Goal: Check status: Check status

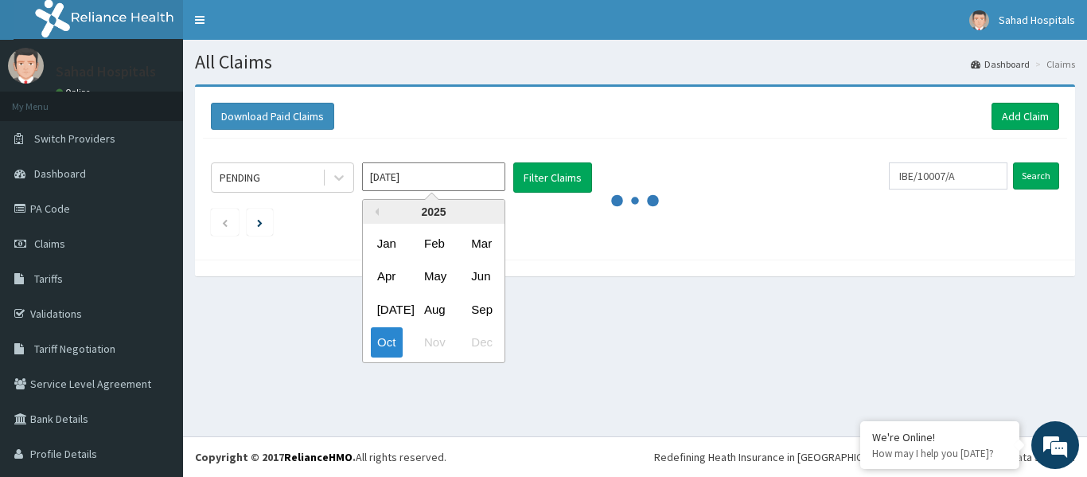
click at [421, 176] on input "Oct 2025" at bounding box center [433, 176] width 143 height 29
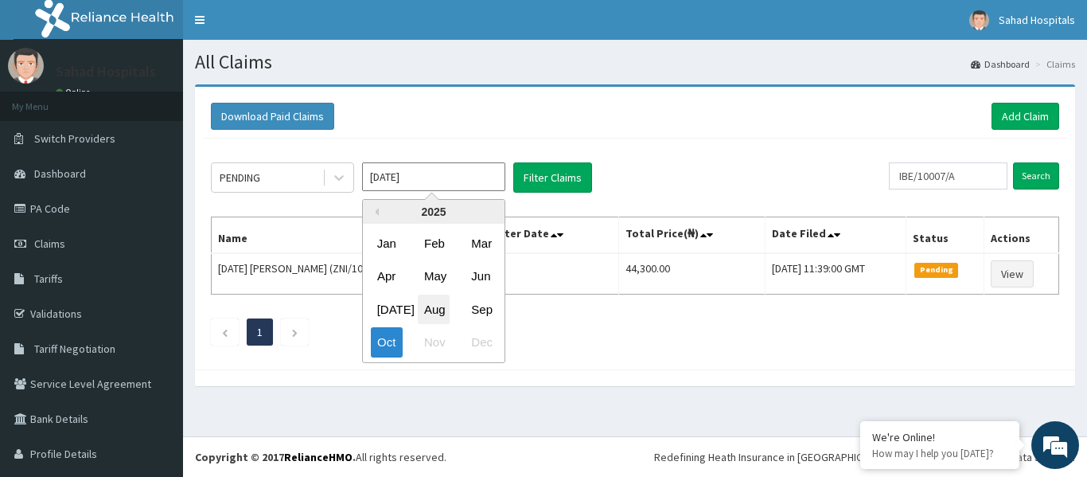
click at [432, 303] on div "Aug" at bounding box center [434, 309] width 32 height 29
type input "Aug 2025"
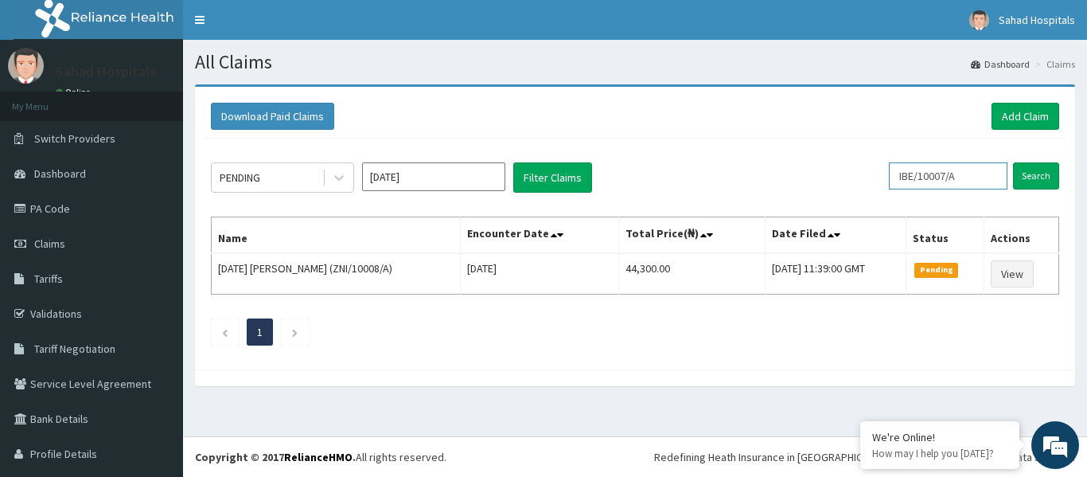
click at [961, 175] on input "IBE/10007/A" at bounding box center [948, 175] width 119 height 27
type input "I"
paste input "EGB/10008/A"
type input "EGB/10008/A"
click at [1031, 176] on input "Search" at bounding box center [1036, 175] width 46 height 27
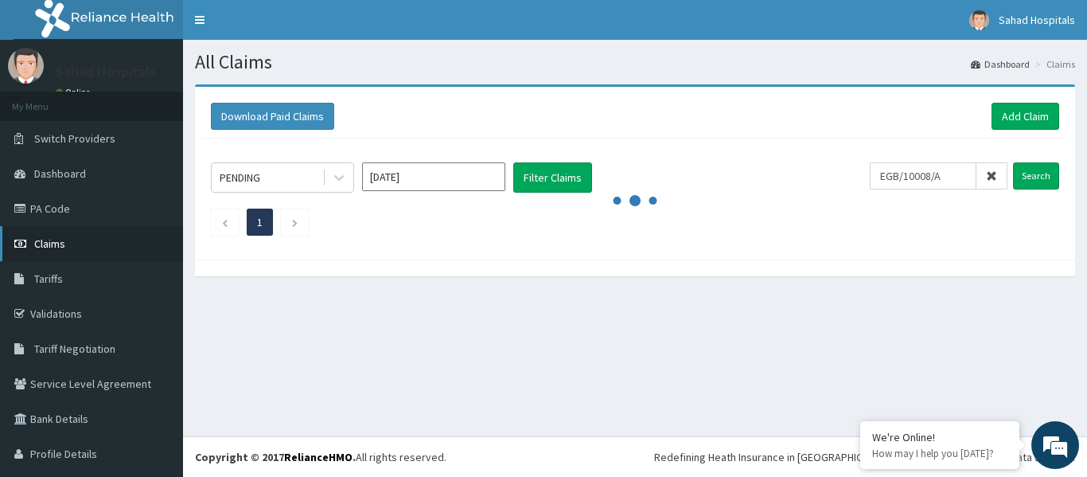
click at [49, 244] on span "Claims" at bounding box center [49, 243] width 31 height 14
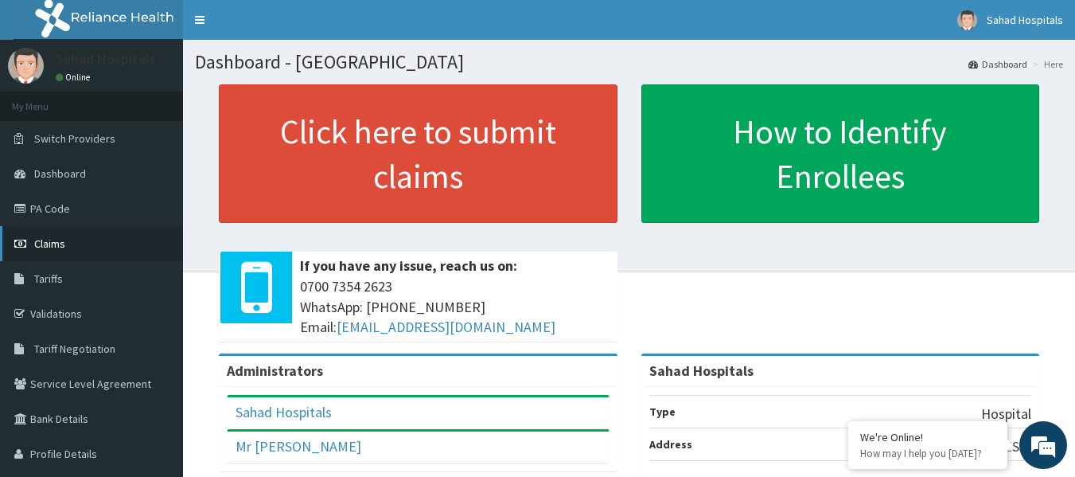
click at [52, 245] on span "Claims" at bounding box center [49, 243] width 31 height 14
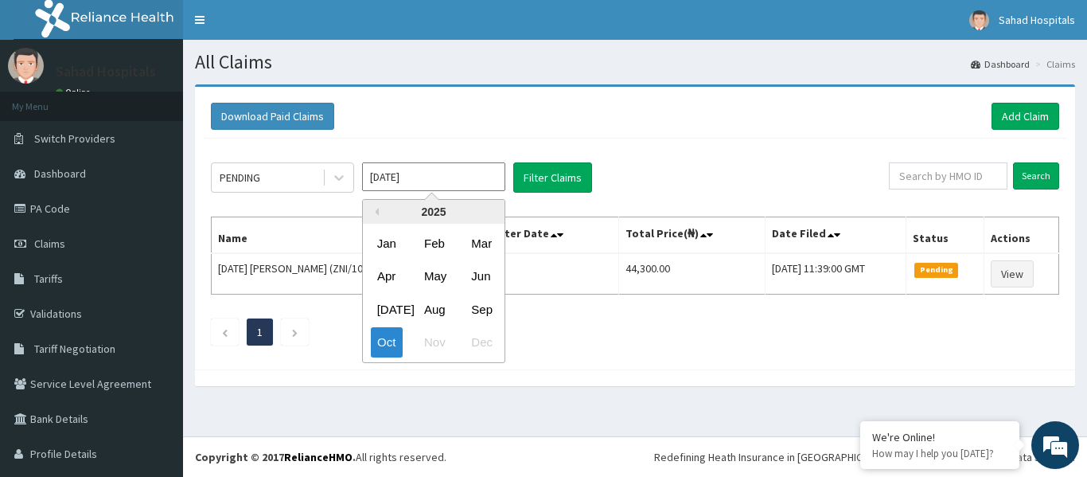
click at [444, 180] on input "Oct 2025" at bounding box center [433, 176] width 143 height 29
click at [432, 309] on div "Aug" at bounding box center [434, 309] width 32 height 29
type input "[DATE]"
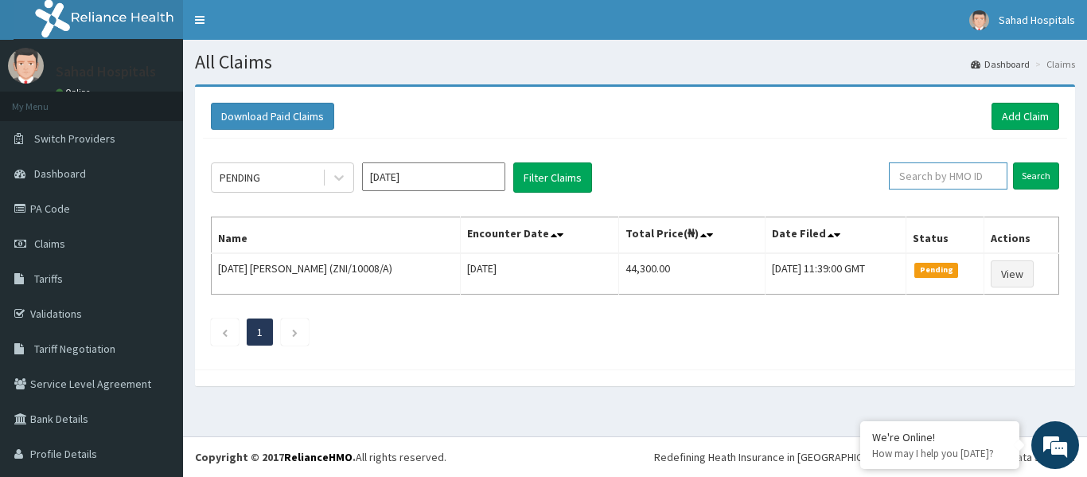
click at [961, 166] on input "text" at bounding box center [948, 175] width 119 height 27
paste input "EGB/10008/A"
type input "EGB/10008/A"
click at [1036, 171] on input "Search" at bounding box center [1036, 175] width 46 height 27
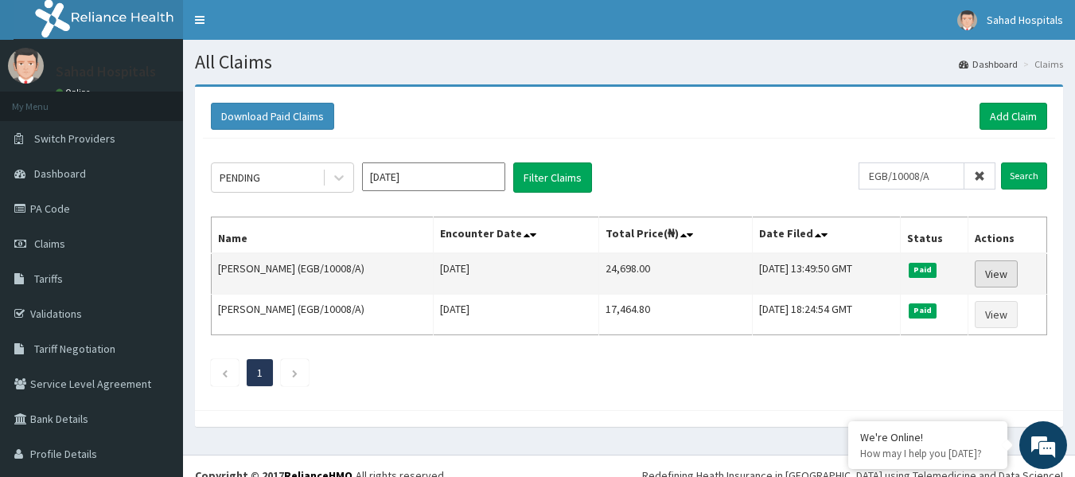
click at [986, 275] on link "View" at bounding box center [996, 273] width 43 height 27
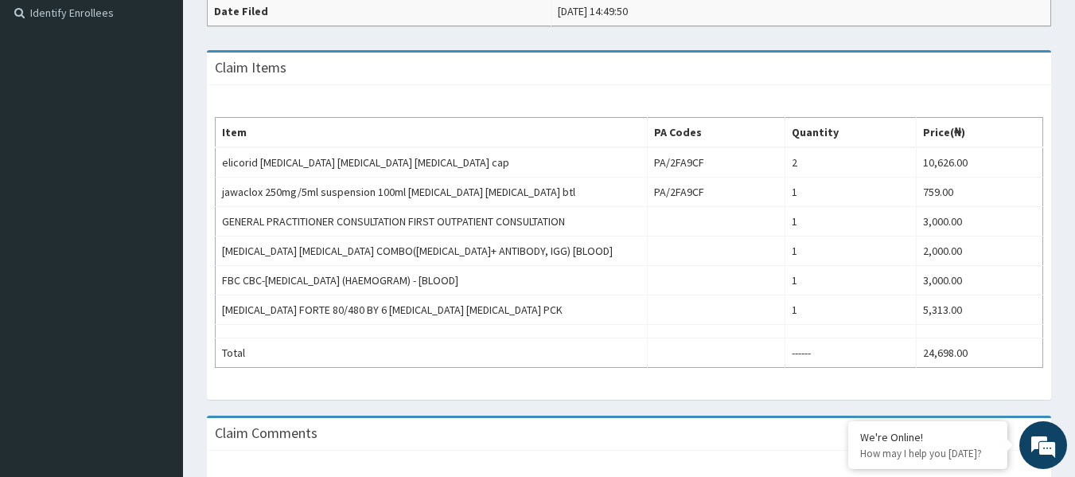
scroll to position [478, 0]
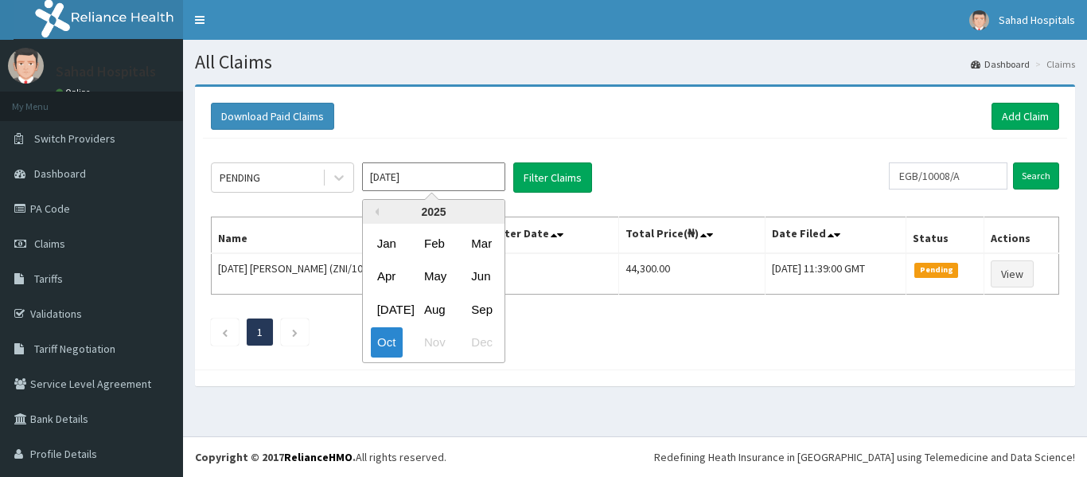
click at [451, 167] on input "Oct 2025" at bounding box center [433, 176] width 143 height 29
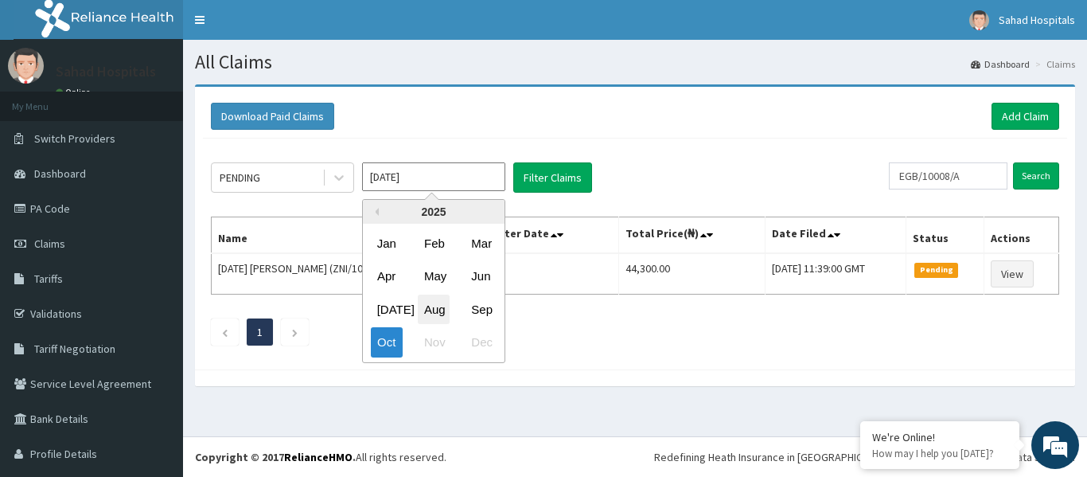
click at [431, 311] on div "Aug" at bounding box center [434, 309] width 32 height 29
type input "[DATE]"
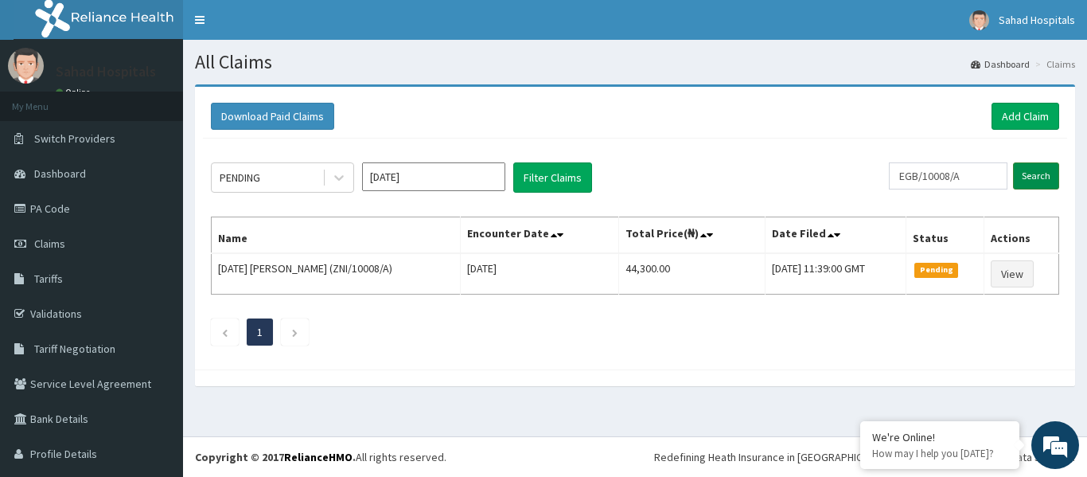
click at [1020, 171] on input "Search" at bounding box center [1036, 175] width 46 height 27
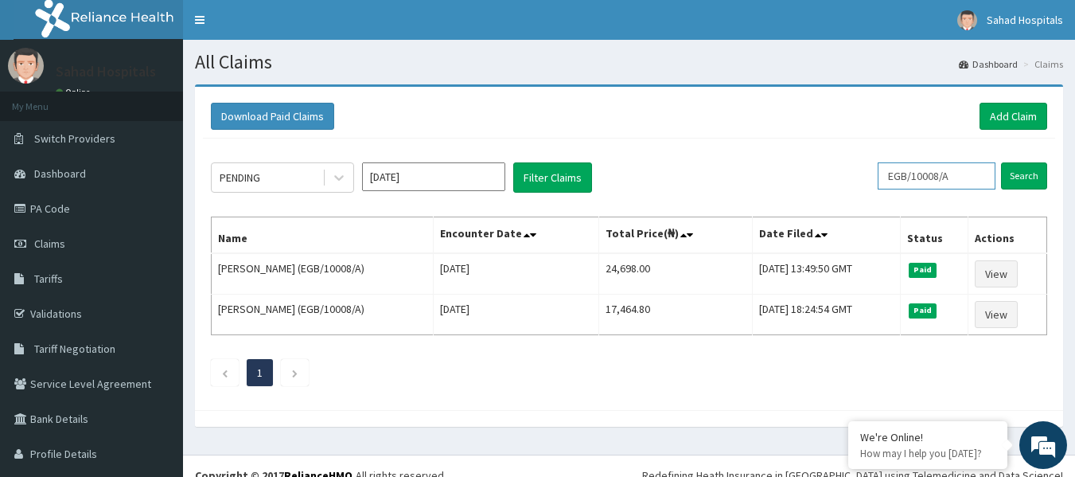
click at [950, 182] on input "EGB/10008/A" at bounding box center [937, 175] width 118 height 27
type input "E"
paste input "CAM/10022/A"
type input "CAM/10022/A"
click at [1003, 167] on input "Search" at bounding box center [1024, 175] width 46 height 27
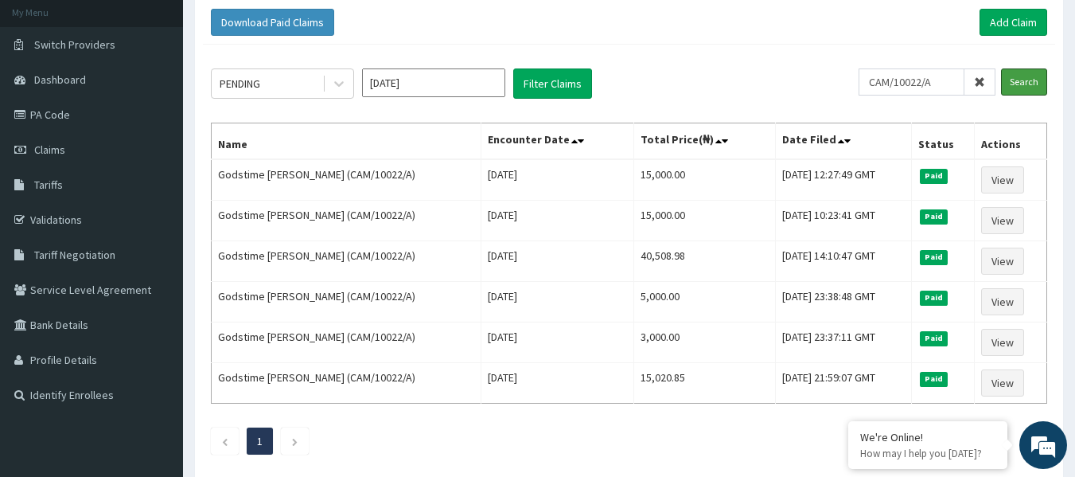
scroll to position [96, 0]
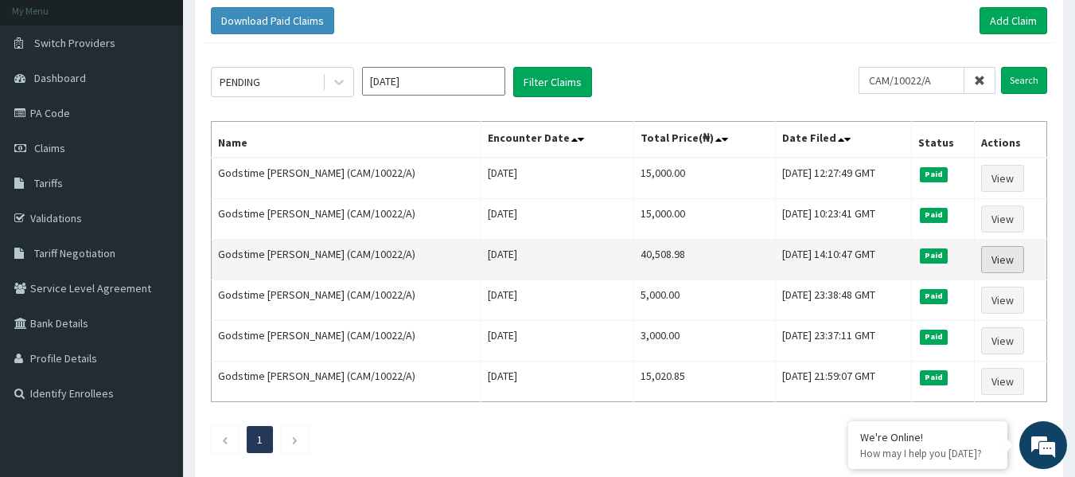
click at [1017, 260] on link "View" at bounding box center [1003, 259] width 43 height 27
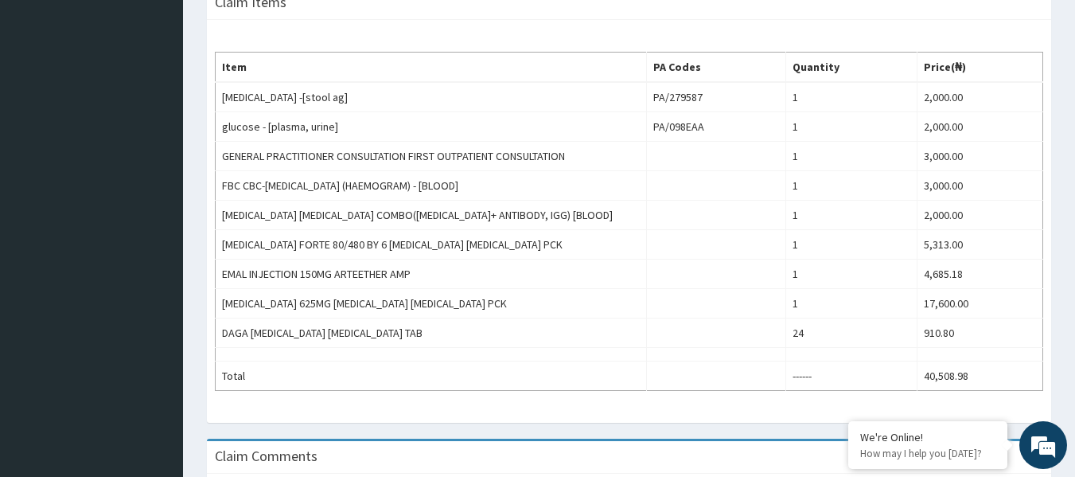
scroll to position [573, 0]
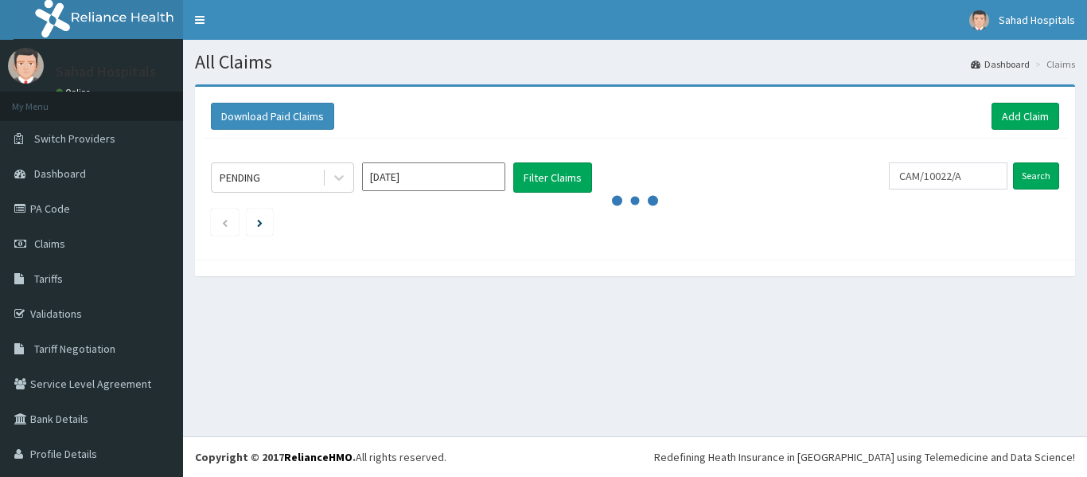
click at [1029, 182] on input "Search" at bounding box center [1036, 175] width 46 height 27
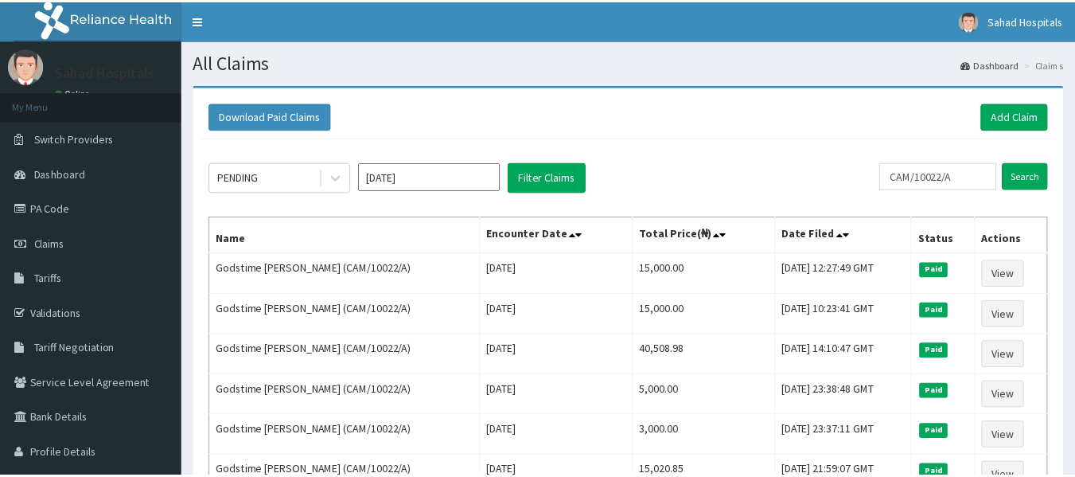
scroll to position [96, 0]
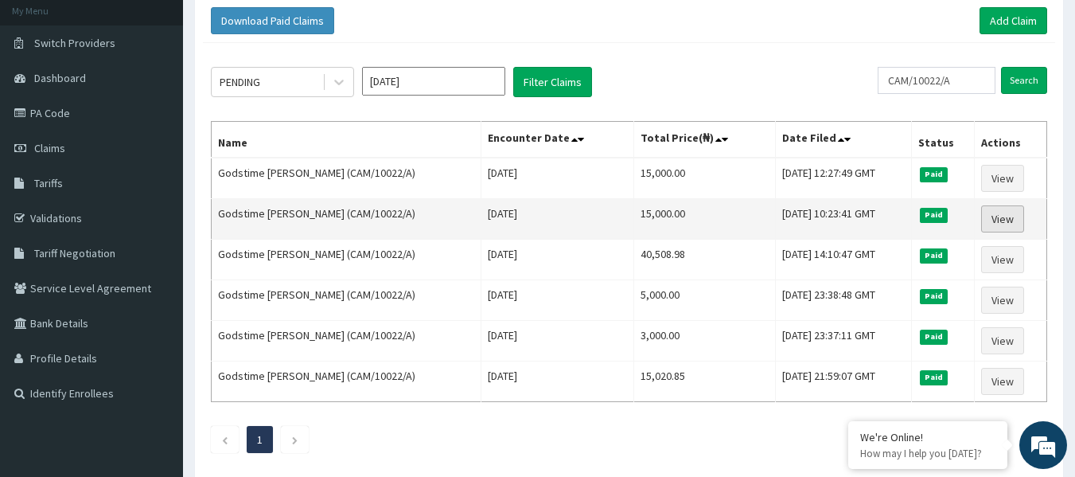
click at [1004, 217] on link "View" at bounding box center [1003, 218] width 43 height 27
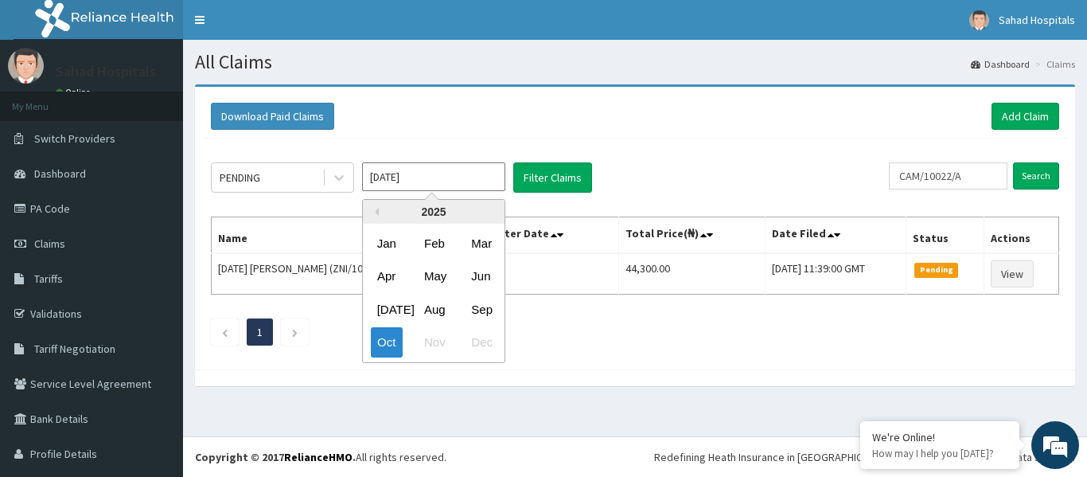
click at [451, 186] on input "[DATE]" at bounding box center [433, 176] width 143 height 29
click at [434, 312] on div "Aug" at bounding box center [434, 309] width 32 height 29
type input "[DATE]"
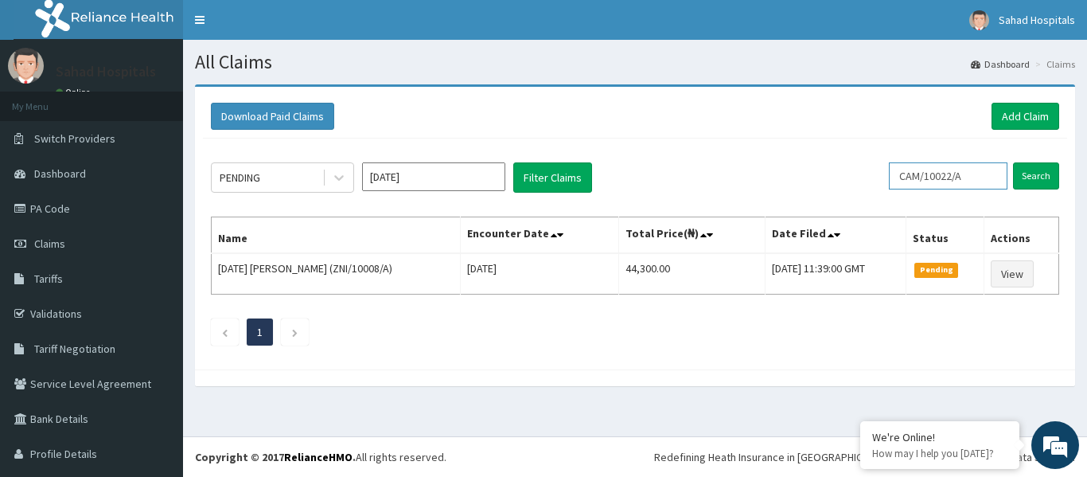
click at [965, 177] on input "CAM/10022/A" at bounding box center [948, 175] width 119 height 27
type input "C"
paste input "SWP/10033/A"
type input "SWP/10033/A"
click at [1019, 175] on input "Search" at bounding box center [1036, 175] width 46 height 27
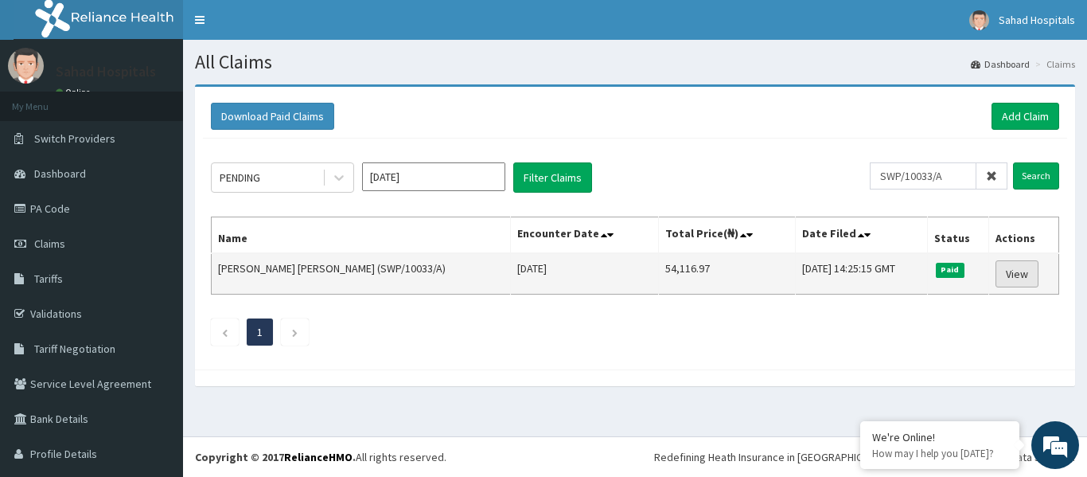
click at [1016, 273] on link "View" at bounding box center [1017, 273] width 43 height 27
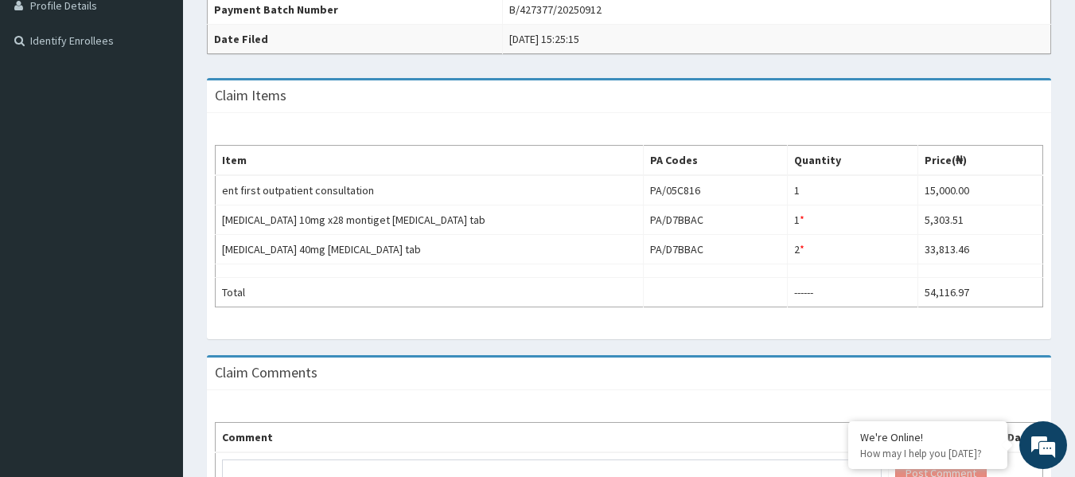
scroll to position [478, 0]
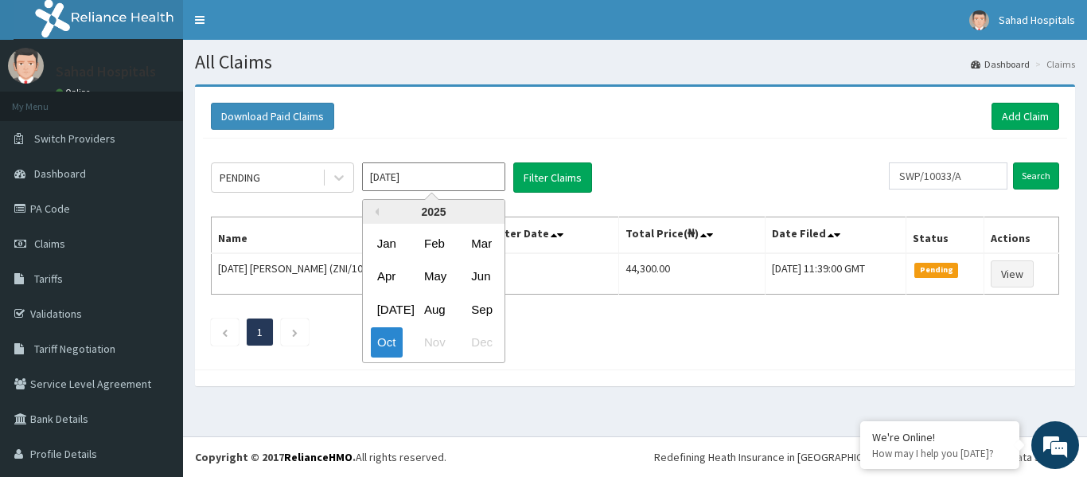
click at [440, 186] on input "[DATE]" at bounding box center [433, 176] width 143 height 29
click at [434, 308] on div "Aug" at bounding box center [434, 309] width 32 height 29
type input "[DATE]"
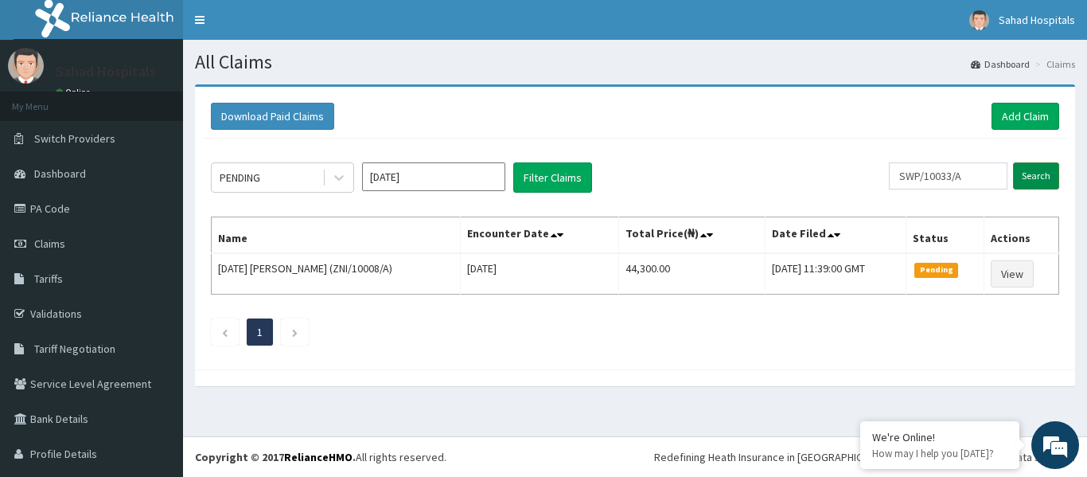
click at [1032, 171] on input "Search" at bounding box center [1036, 175] width 46 height 27
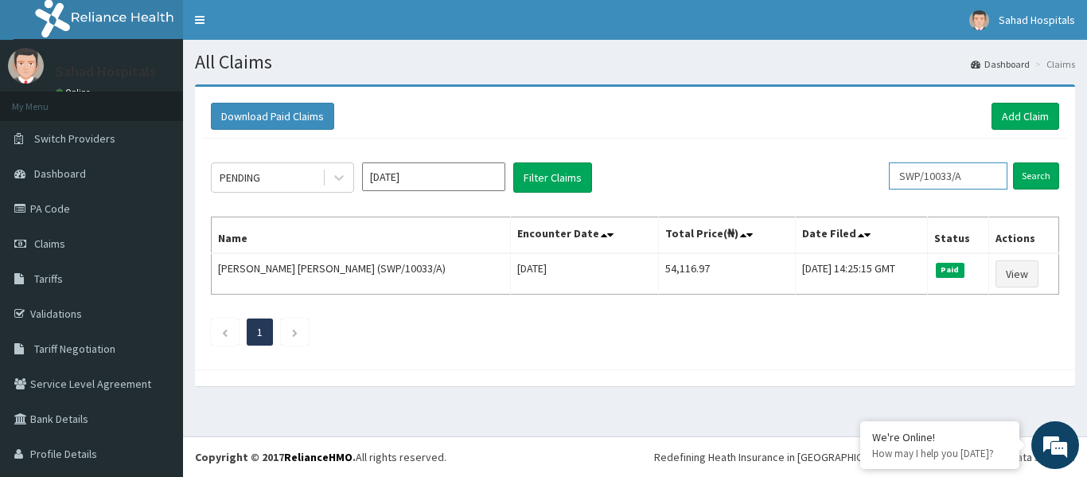
click at [982, 180] on input "SWP/10033/A" at bounding box center [948, 175] width 119 height 27
type input "S"
paste input "OCE/10002/A"
type input "OCE/10002/A"
click at [1021, 181] on input "Search" at bounding box center [1036, 175] width 46 height 27
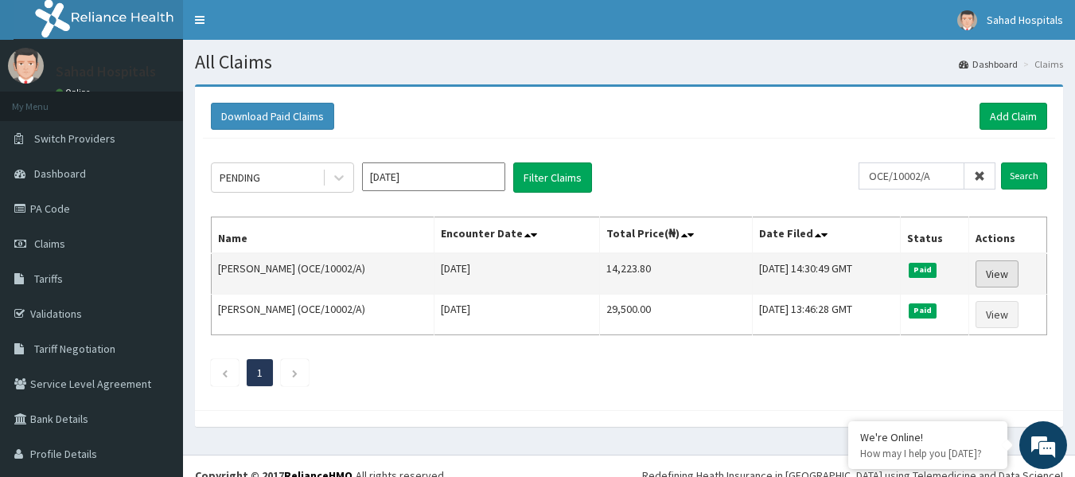
click at [985, 271] on link "View" at bounding box center [997, 273] width 43 height 27
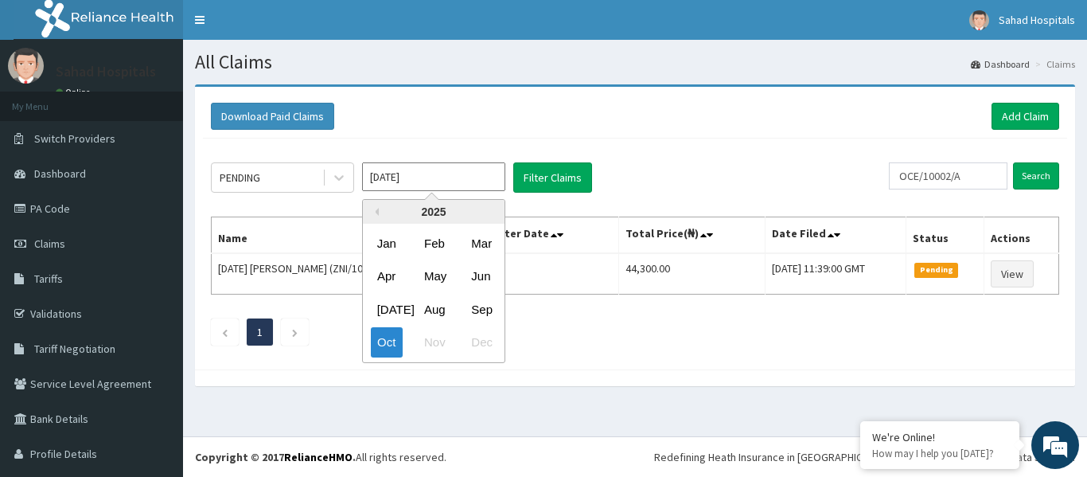
click at [439, 184] on input "Oct 2025" at bounding box center [433, 176] width 143 height 29
click at [429, 311] on div "Aug" at bounding box center [434, 309] width 32 height 29
type input "Aug 2025"
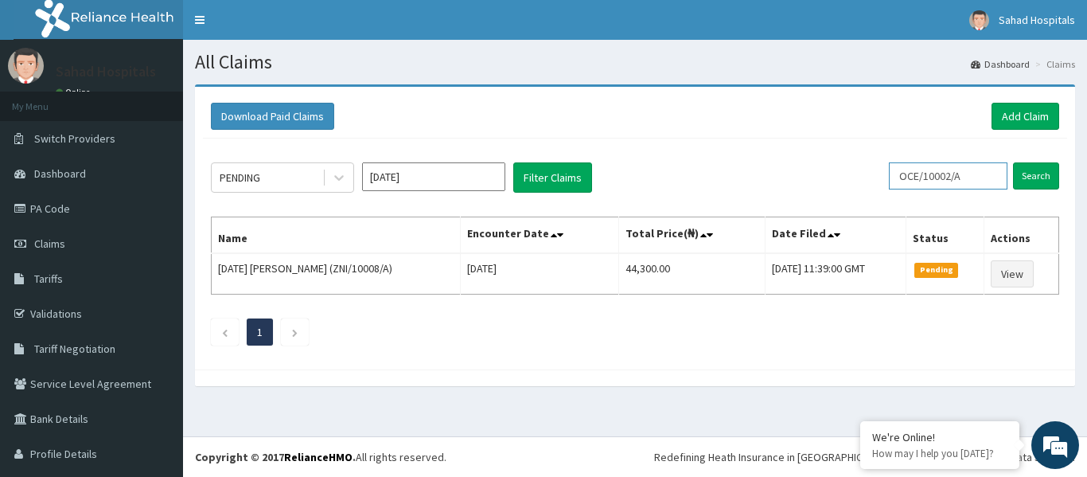
click at [966, 175] on input "OCE/10002/A" at bounding box center [948, 175] width 119 height 27
type input "O"
paste input "CLC/10022/A"
type input "CLC/10022/A"
click at [1029, 170] on input "Search" at bounding box center [1036, 175] width 46 height 27
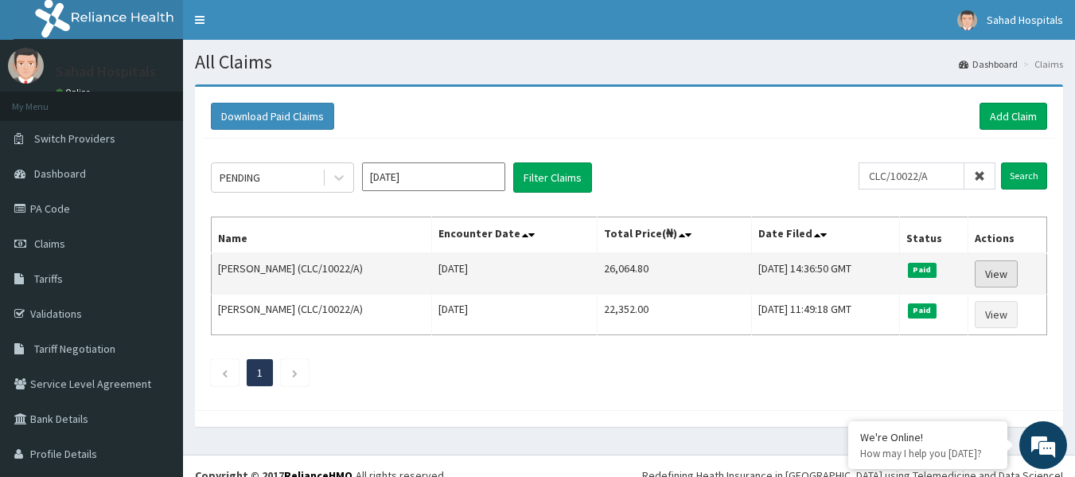
click at [981, 270] on link "View" at bounding box center [996, 273] width 43 height 27
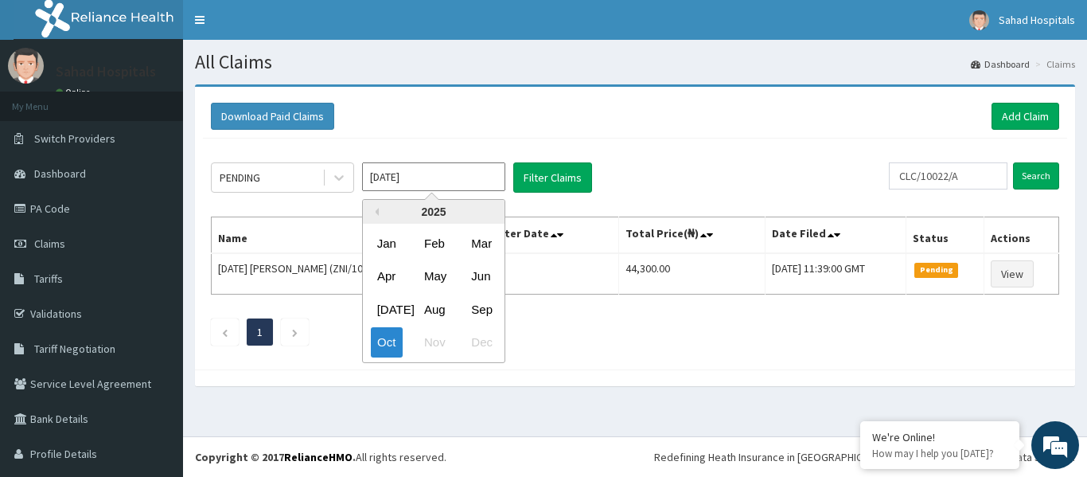
click at [442, 174] on input "[DATE]" at bounding box center [433, 176] width 143 height 29
click at [424, 317] on div "Aug" at bounding box center [434, 309] width 32 height 29
type input "[DATE]"
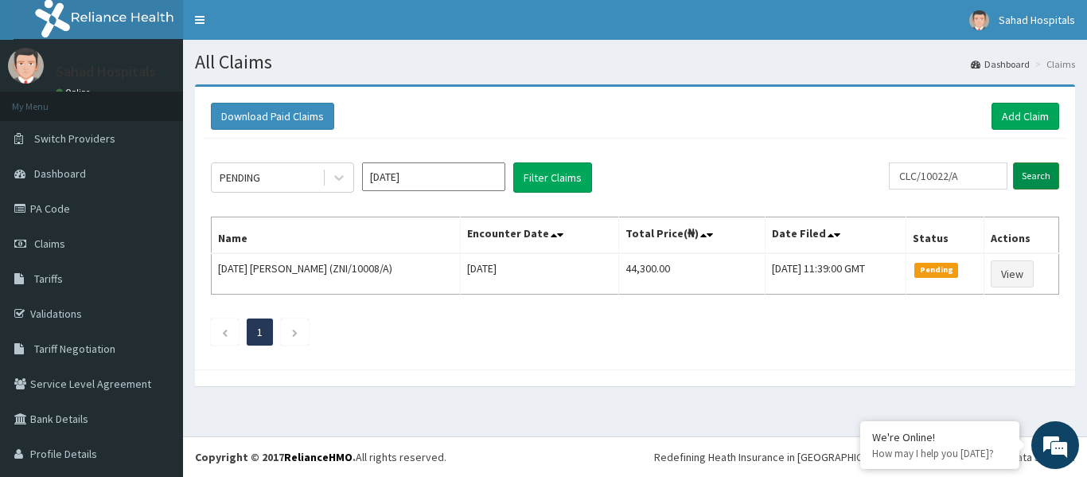
click at [1026, 176] on input "Search" at bounding box center [1036, 175] width 46 height 27
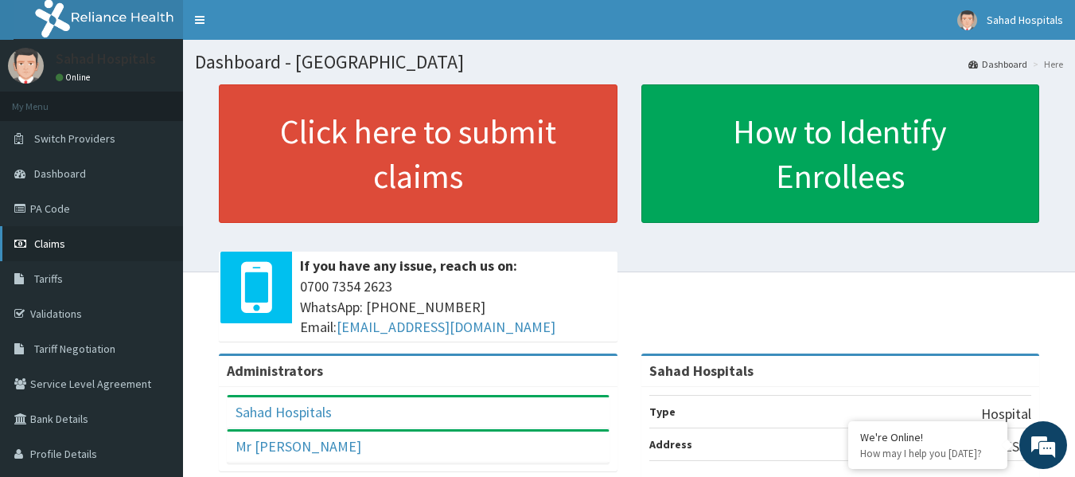
click at [43, 250] on span "Claims" at bounding box center [49, 243] width 31 height 14
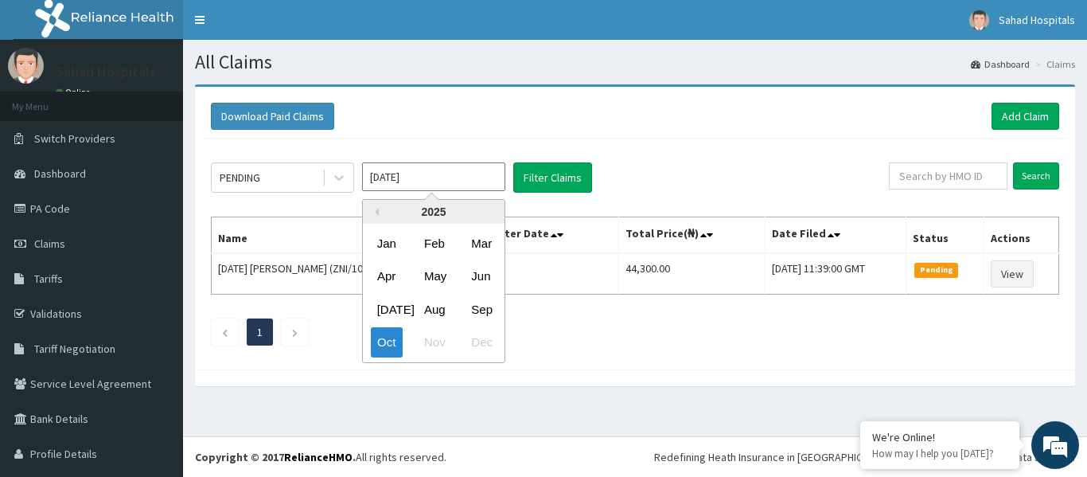
click at [437, 178] on input "[DATE]" at bounding box center [433, 176] width 143 height 29
click at [431, 308] on div "Aug" at bounding box center [434, 309] width 32 height 29
type input "[DATE]"
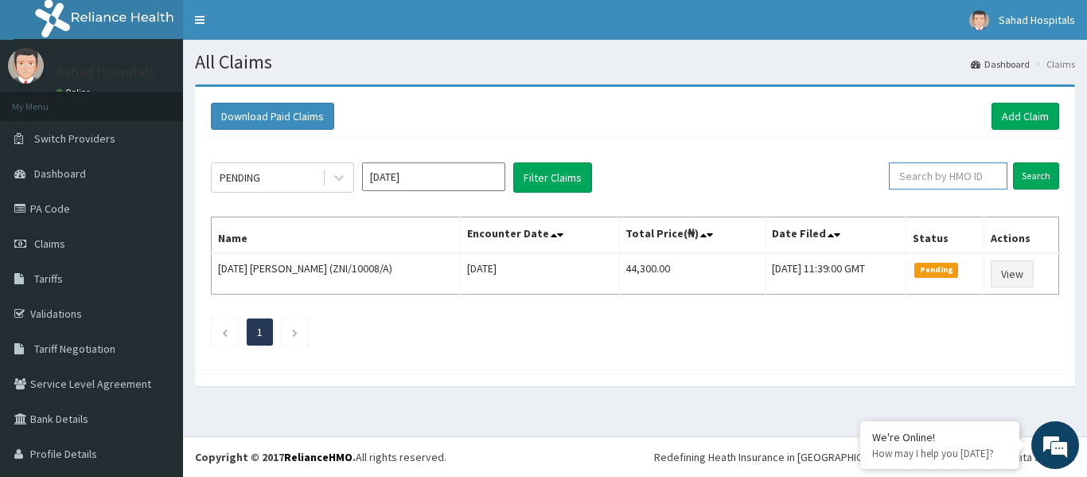
click at [939, 170] on input "text" at bounding box center [948, 175] width 119 height 27
paste input "SMM/10005/A"
type input "SMM/10005/A"
click at [1021, 178] on input "Search" at bounding box center [1036, 175] width 46 height 27
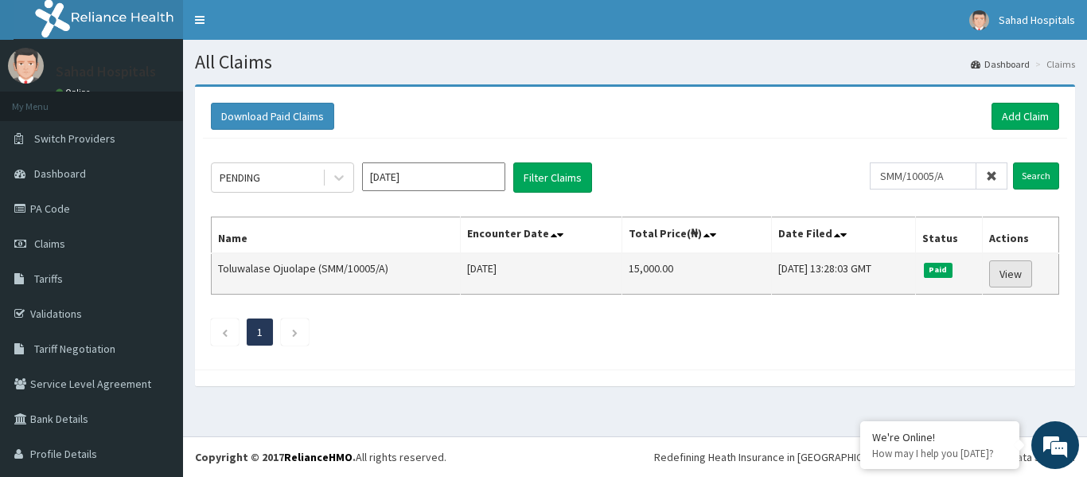
click at [1001, 271] on link "View" at bounding box center [1011, 273] width 43 height 27
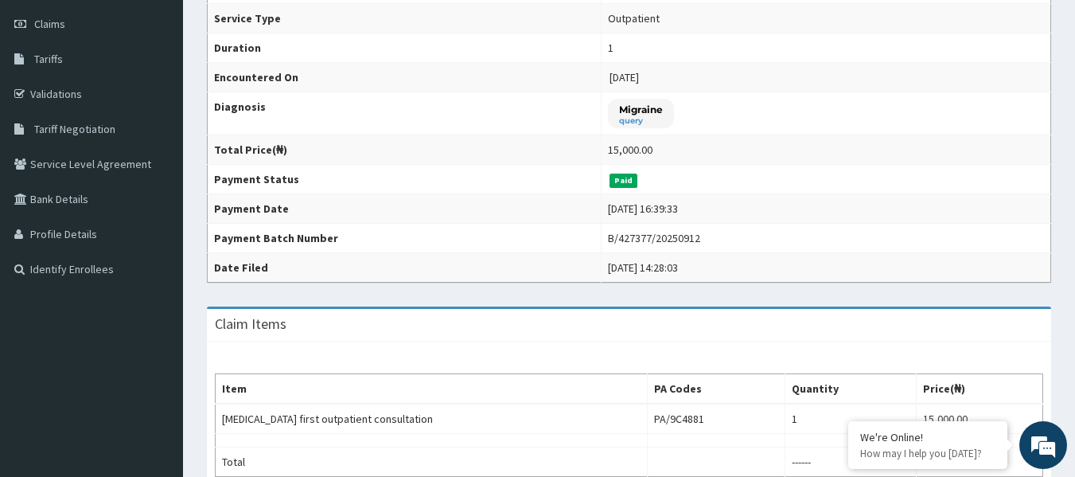
scroll to position [287, 0]
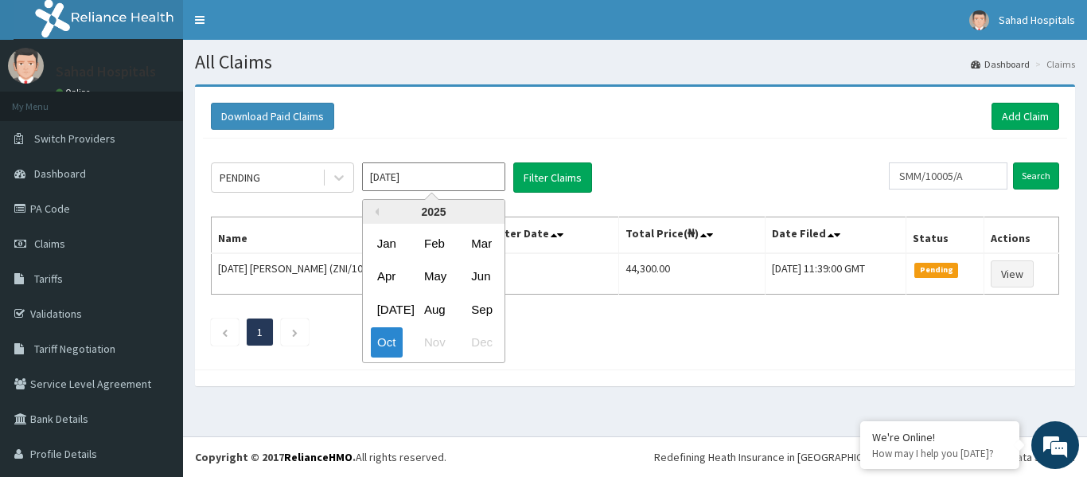
click at [428, 169] on input "[DATE]" at bounding box center [433, 176] width 143 height 29
click at [441, 309] on div "Aug" at bounding box center [434, 309] width 32 height 29
type input "Aug 2025"
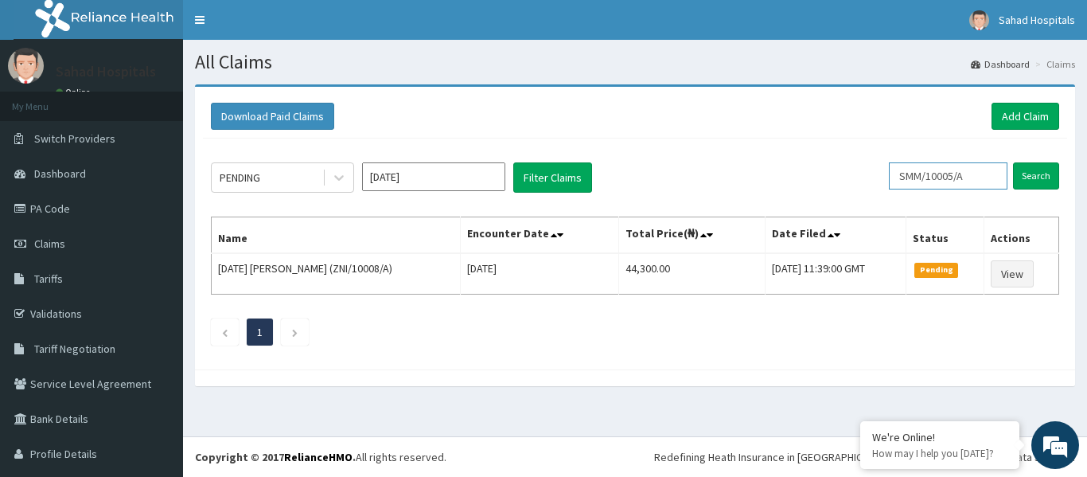
click at [977, 181] on input "SMM/10005/A" at bounding box center [948, 175] width 119 height 27
type input "S"
paste input "TDN/10057/E"
type input "TDN/10057/E"
click at [1025, 174] on input "Search" at bounding box center [1036, 175] width 46 height 27
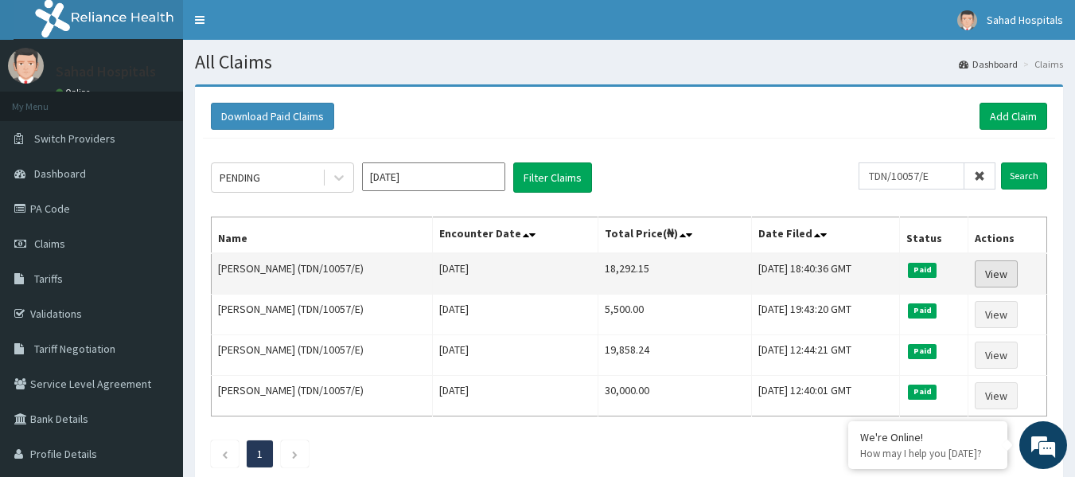
click at [994, 273] on link "View" at bounding box center [996, 273] width 43 height 27
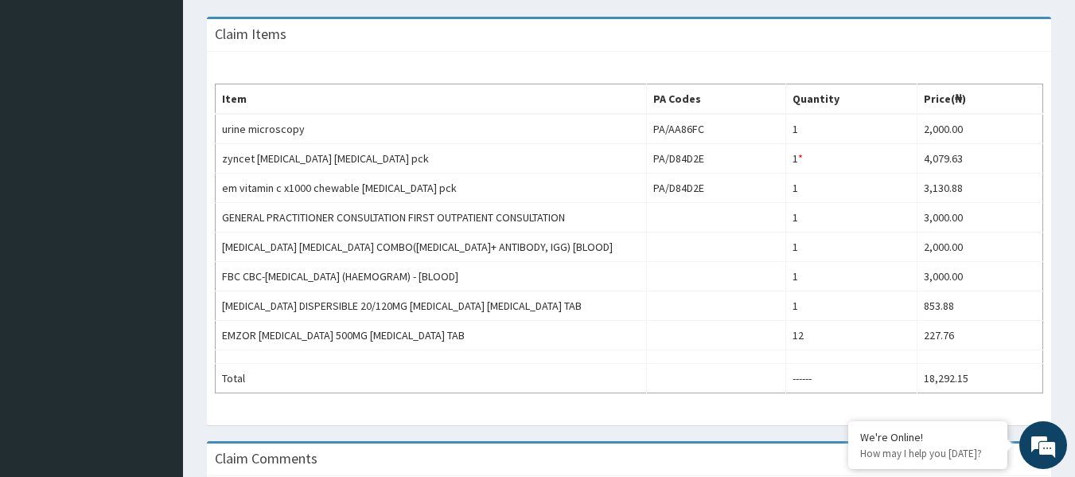
scroll to position [541, 0]
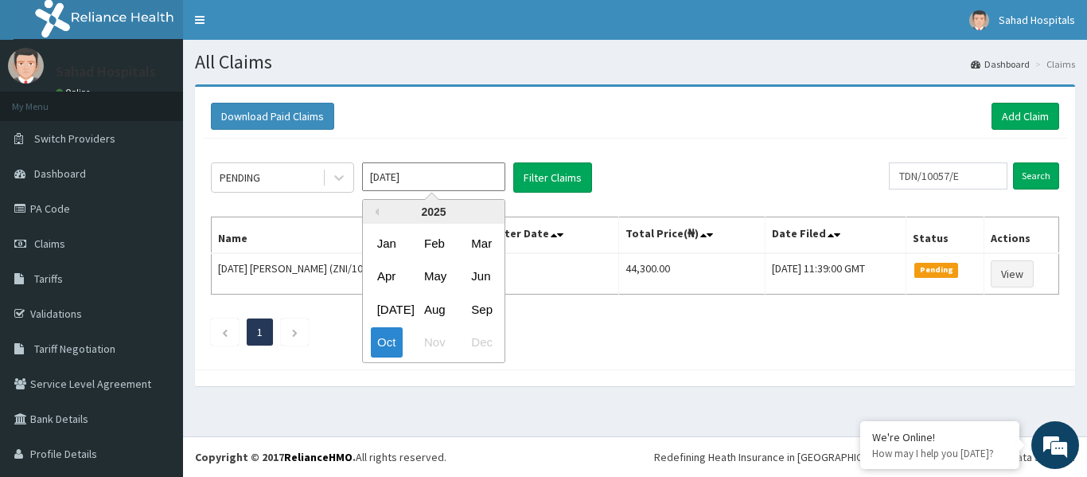
click at [459, 175] on input "[DATE]" at bounding box center [433, 176] width 143 height 29
drag, startPoint x: 430, startPoint y: 306, endPoint x: 444, endPoint y: 311, distance: 15.4
click at [444, 311] on div "Aug" at bounding box center [434, 309] width 32 height 29
type input "[DATE]"
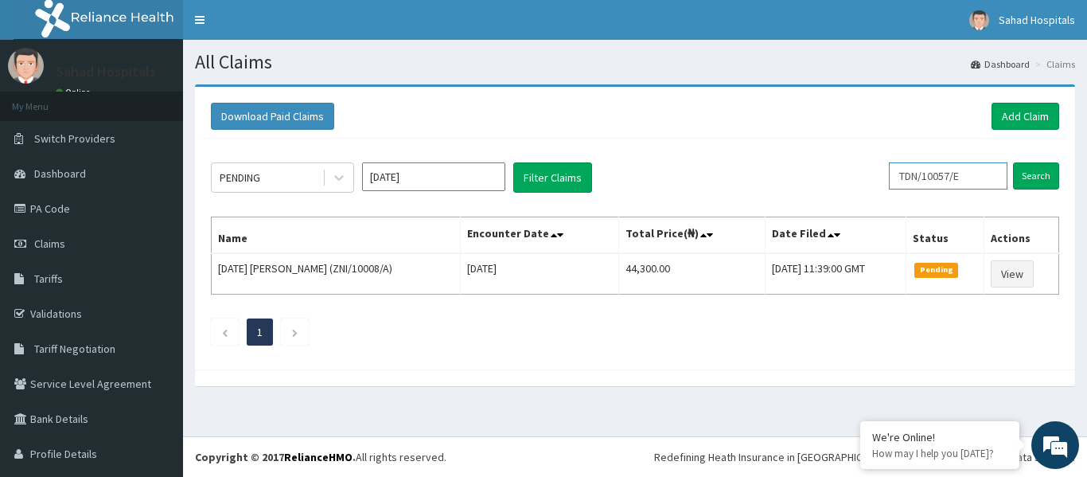
click at [963, 170] on input "TDN/10057/E" at bounding box center [948, 175] width 119 height 27
type input "T"
paste input "TDN/10057/B"
type input "TDN/10057/B"
click at [1013, 170] on input "Search" at bounding box center [1036, 175] width 46 height 27
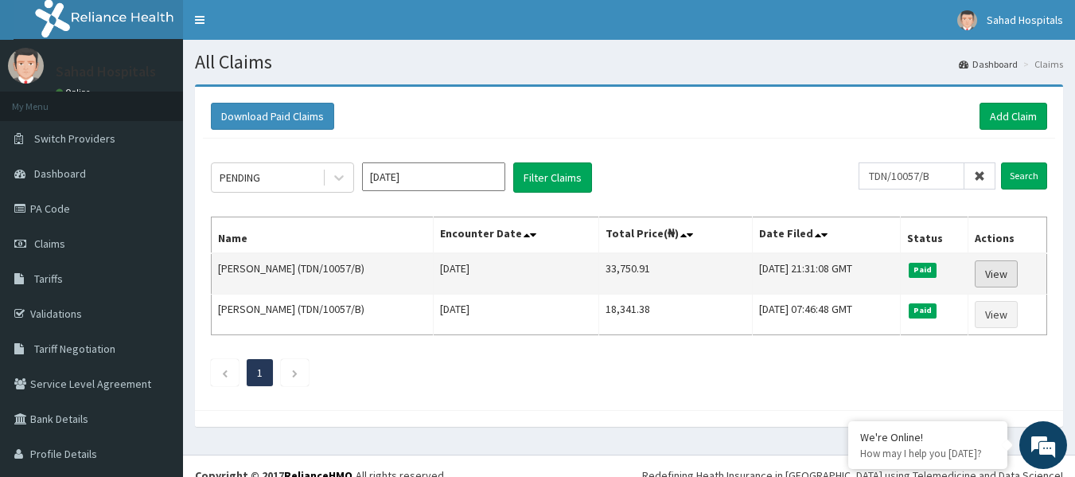
click at [977, 271] on link "View" at bounding box center [996, 273] width 43 height 27
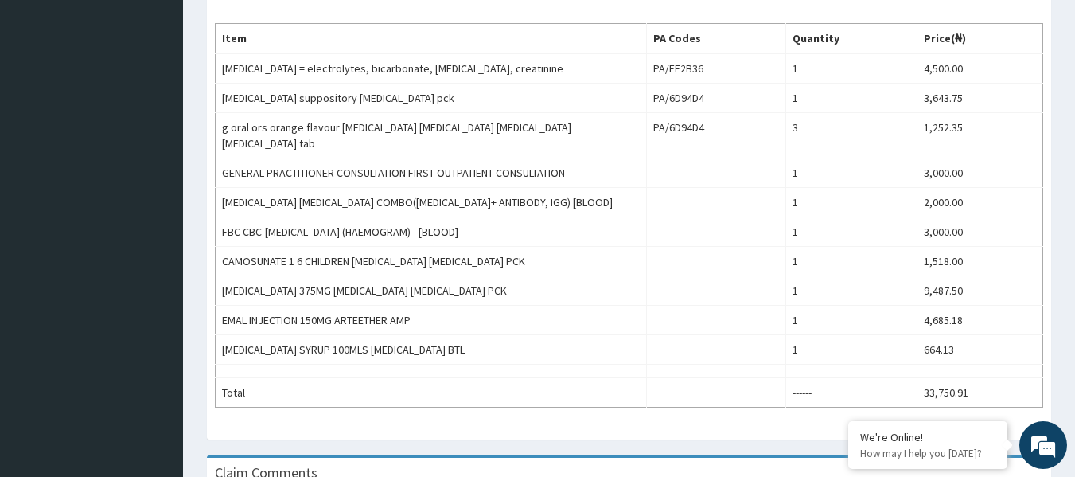
scroll to position [573, 0]
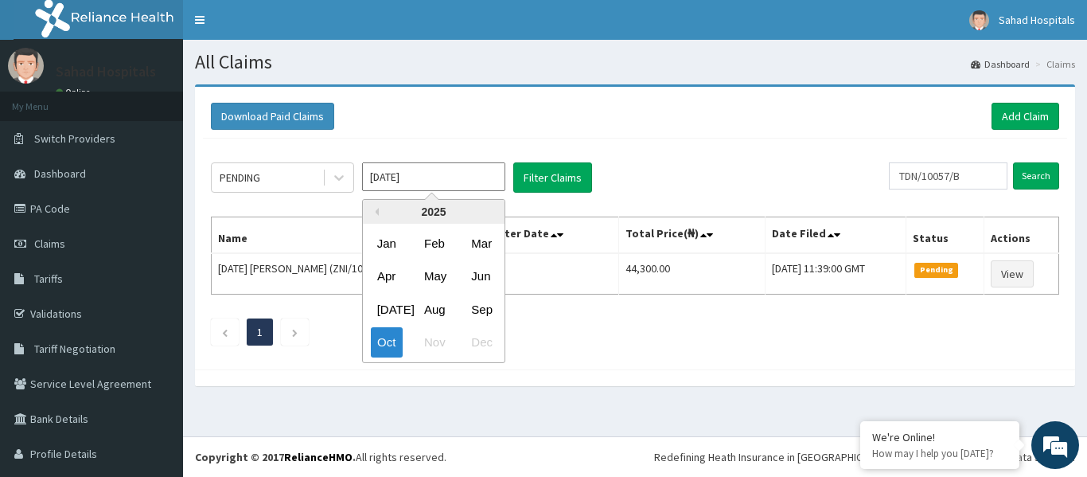
click at [454, 171] on input "[DATE]" at bounding box center [433, 176] width 143 height 29
click at [441, 299] on div "Aug" at bounding box center [434, 309] width 32 height 29
type input "[DATE]"
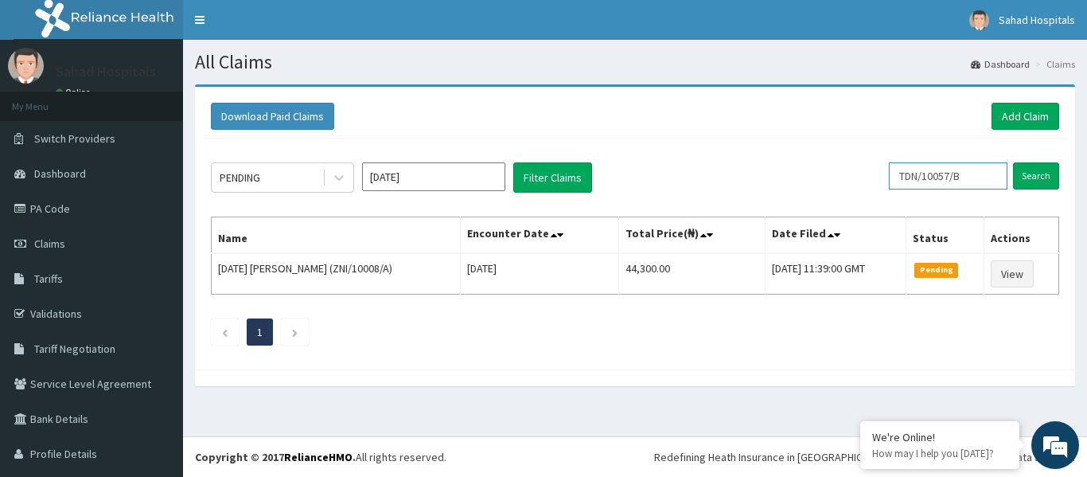
click at [979, 179] on input "TDN/10057/B" at bounding box center [948, 175] width 119 height 27
type input "T"
paste input "OET/10005/A"
click at [1016, 174] on input "Search" at bounding box center [1036, 175] width 46 height 27
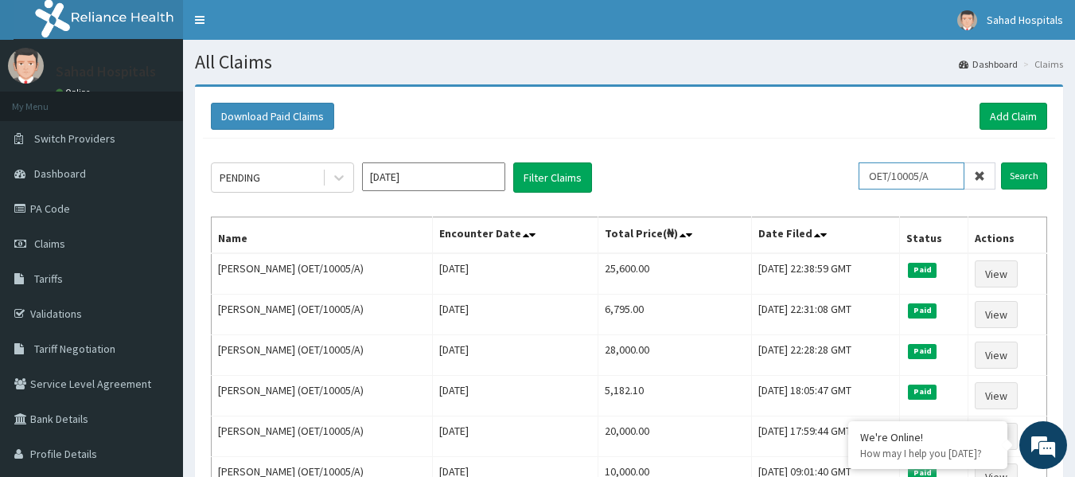
click at [946, 176] on input "OET/10005/A" at bounding box center [912, 175] width 106 height 27
type input "O"
paste input "NPF/10103/A"
click at [1028, 173] on input "Search" at bounding box center [1024, 175] width 46 height 27
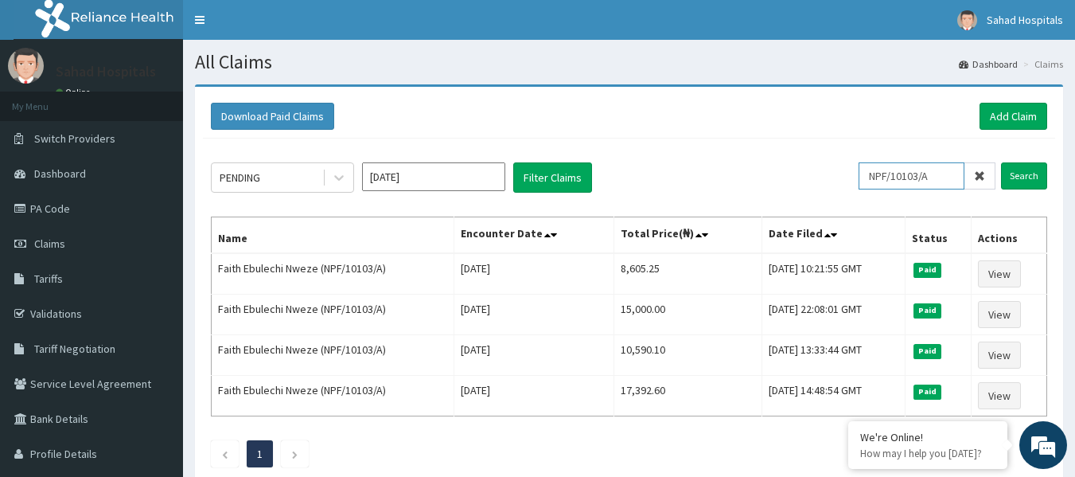
click at [944, 172] on input "NPF/10103/A" at bounding box center [912, 175] width 106 height 27
type input "N"
paste input "RWT/10048/A"
type input "RWT/10048/A"
click at [1033, 177] on input "Search" at bounding box center [1024, 175] width 46 height 27
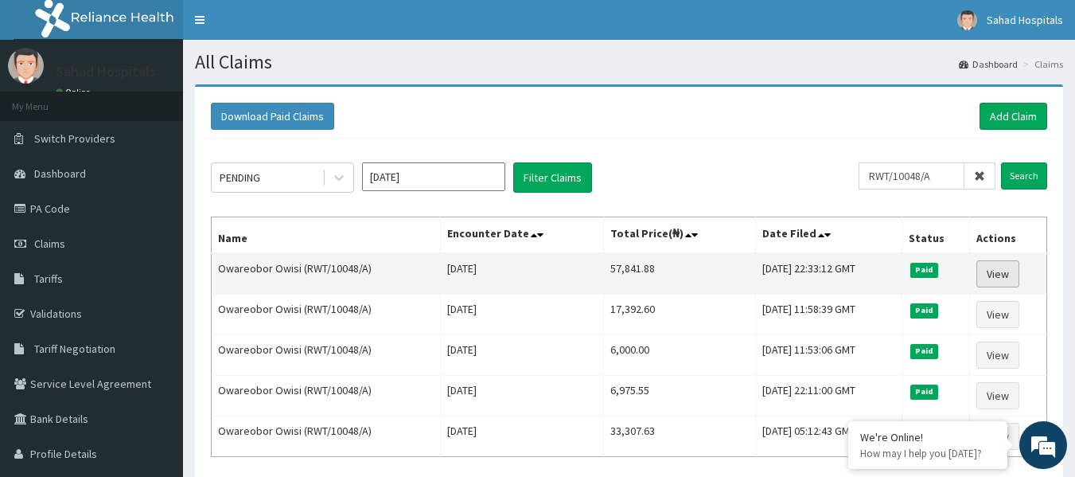
click at [1005, 277] on link "View" at bounding box center [998, 273] width 43 height 27
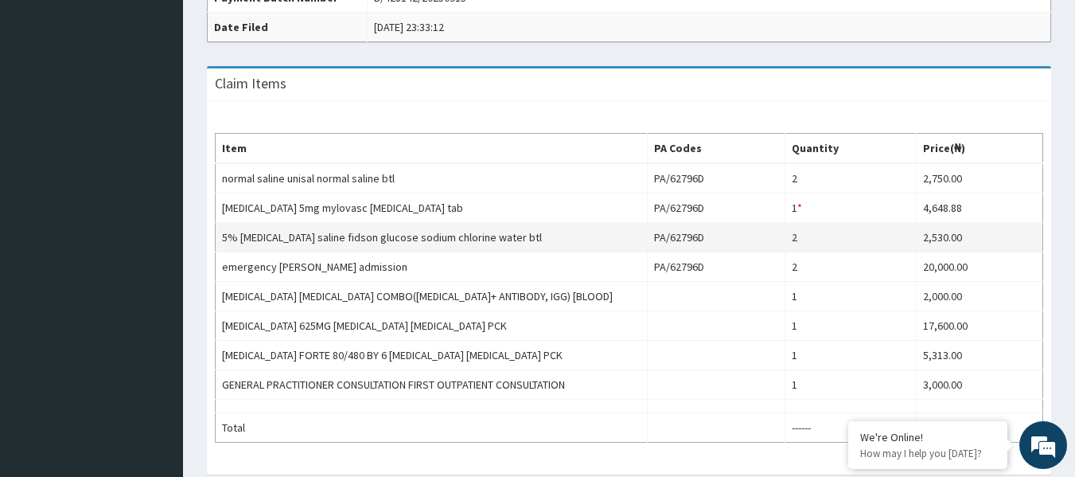
scroll to position [541, 0]
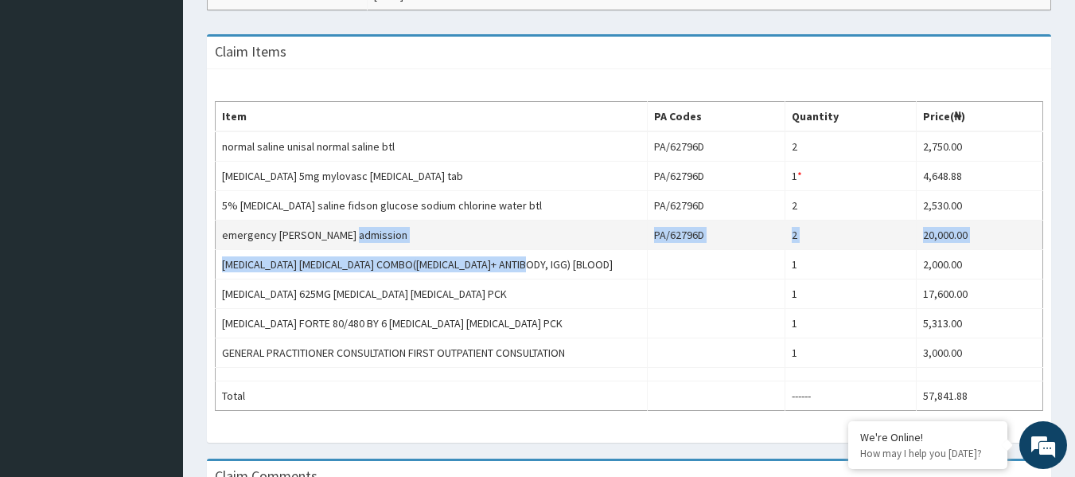
drag, startPoint x: 583, startPoint y: 209, endPoint x: 443, endPoint y: 184, distance: 141.6
click at [443, 184] on tbody "normal saline unisal normal saline btl PA/62796D 2 2,750.00 amlodipine 5mg mylo…" at bounding box center [630, 270] width 828 height 279
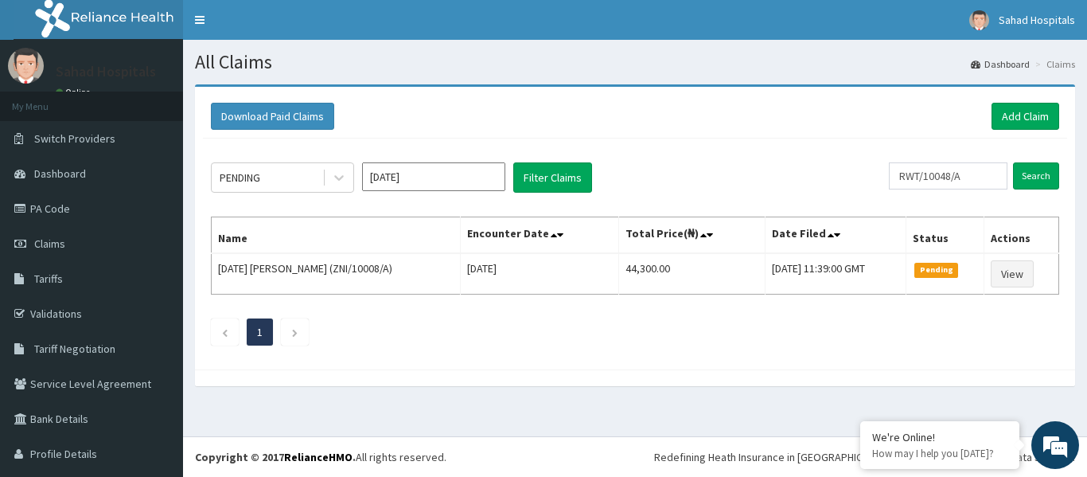
click at [452, 174] on input "[DATE]" at bounding box center [433, 176] width 143 height 29
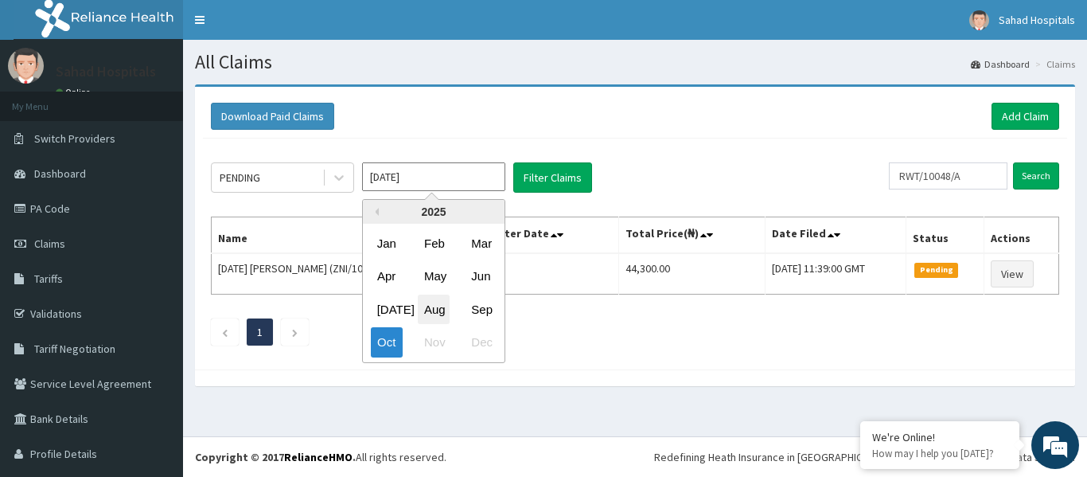
click at [423, 315] on div "Aug" at bounding box center [434, 309] width 32 height 29
type input "[DATE]"
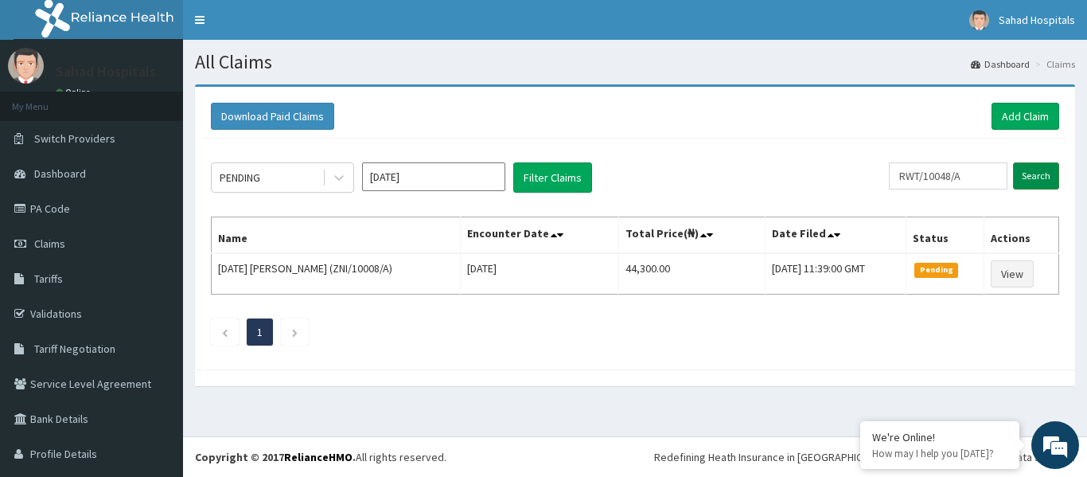
click at [1024, 175] on input "Search" at bounding box center [1036, 175] width 46 height 27
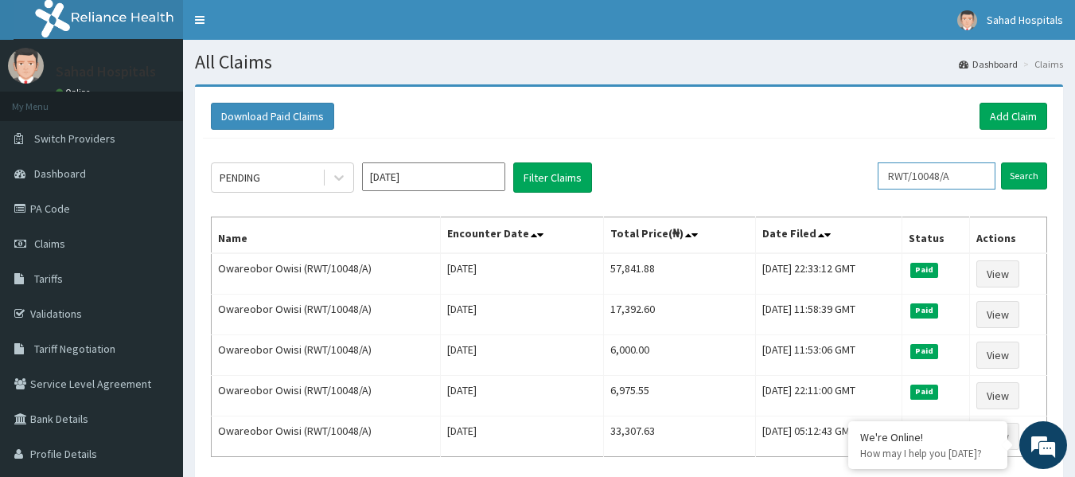
click at [970, 174] on input "RWT/10048/A" at bounding box center [937, 175] width 118 height 27
type input "R"
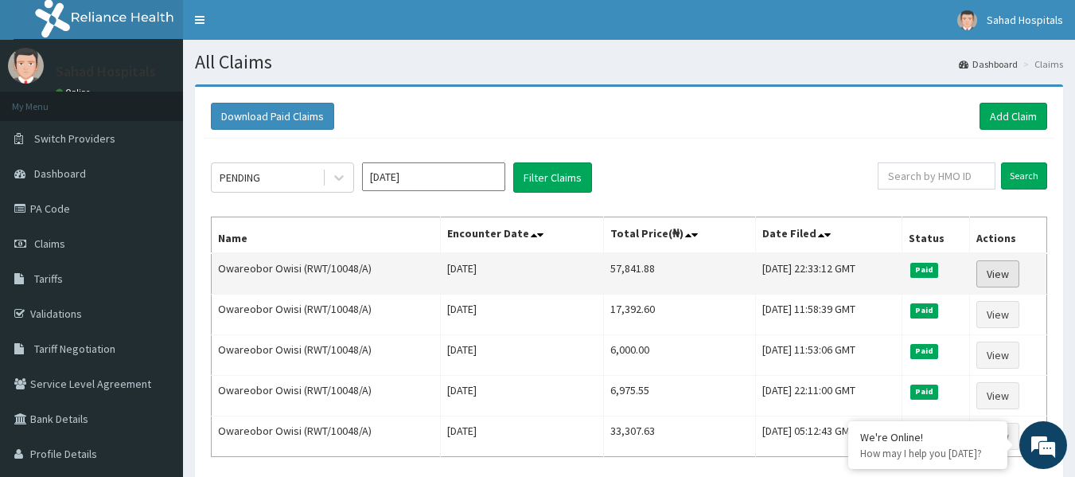
click at [1001, 261] on link "View" at bounding box center [998, 273] width 43 height 27
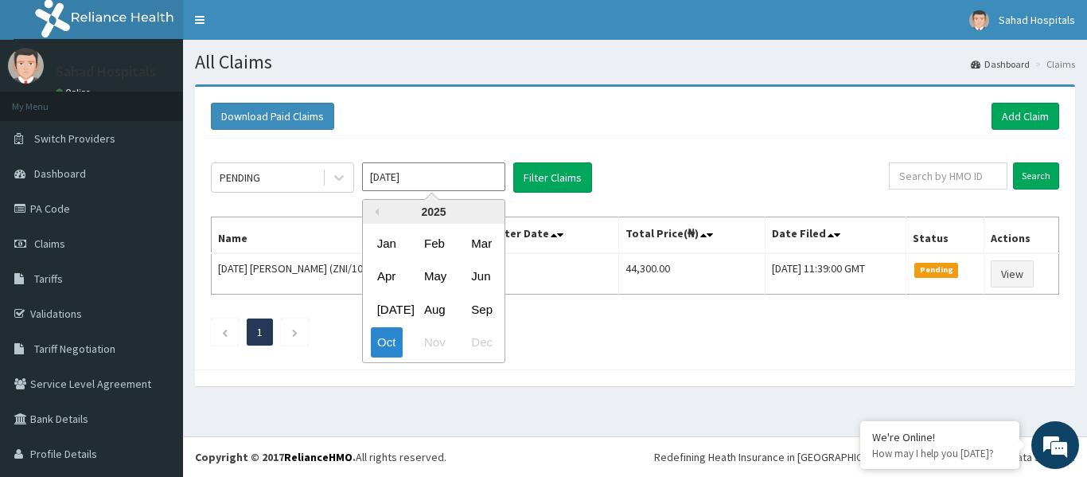
click at [439, 174] on input "Oct 2025" at bounding box center [433, 176] width 143 height 29
click at [427, 306] on div "Aug" at bounding box center [434, 309] width 32 height 29
type input "Aug 2025"
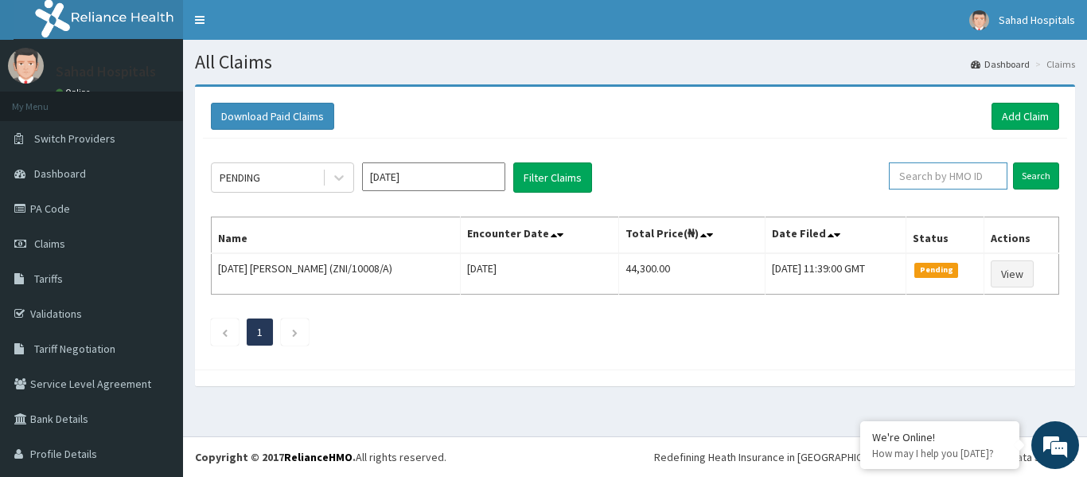
click at [941, 181] on input "text" at bounding box center [948, 175] width 119 height 27
paste input "XED/10027/A"
type input "XED/10027/A"
click at [1025, 171] on input "Search" at bounding box center [1036, 175] width 46 height 27
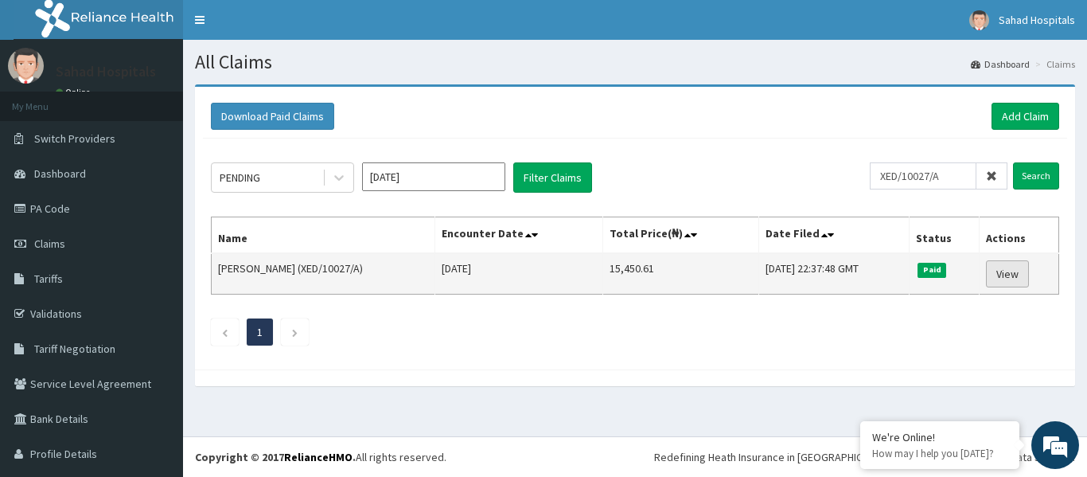
click at [997, 270] on link "View" at bounding box center [1007, 273] width 43 height 27
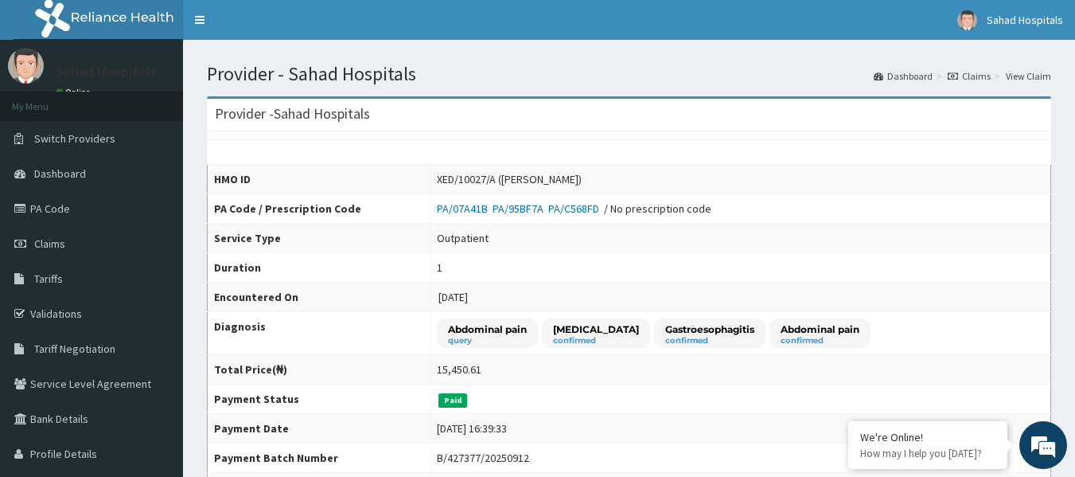
click at [997, 270] on td "1" at bounding box center [741, 267] width 621 height 29
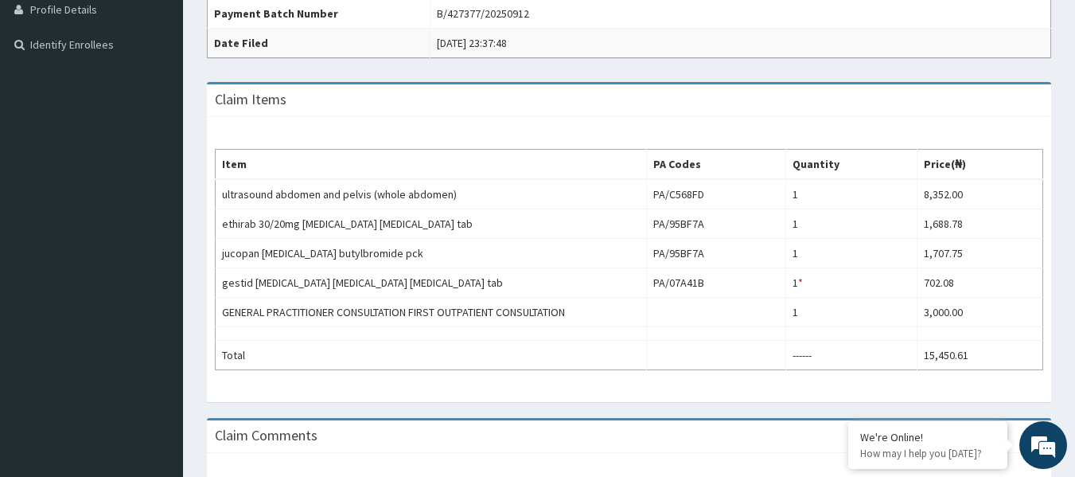
scroll to position [446, 0]
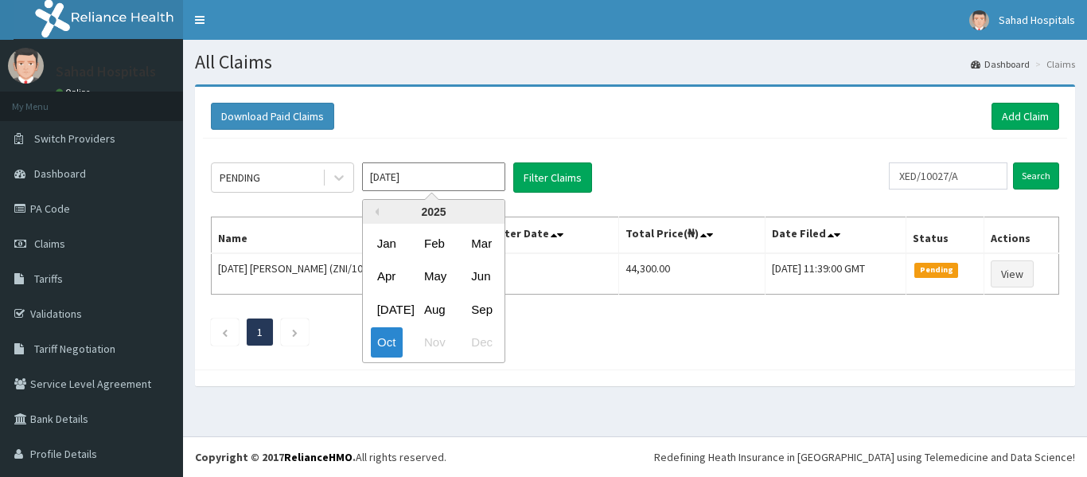
click at [464, 174] on input "[DATE]" at bounding box center [433, 176] width 143 height 29
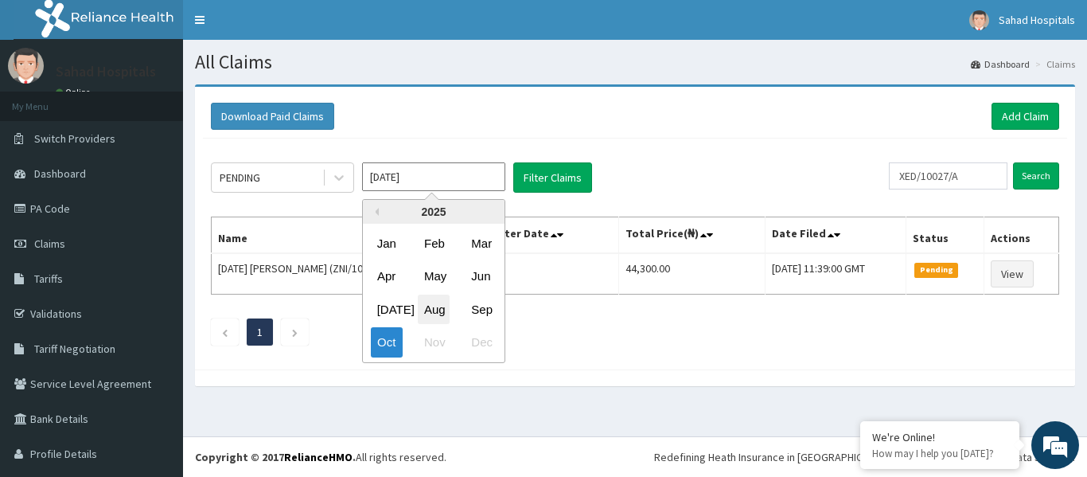
click at [434, 310] on div "Aug" at bounding box center [434, 309] width 32 height 29
type input "Aug 2025"
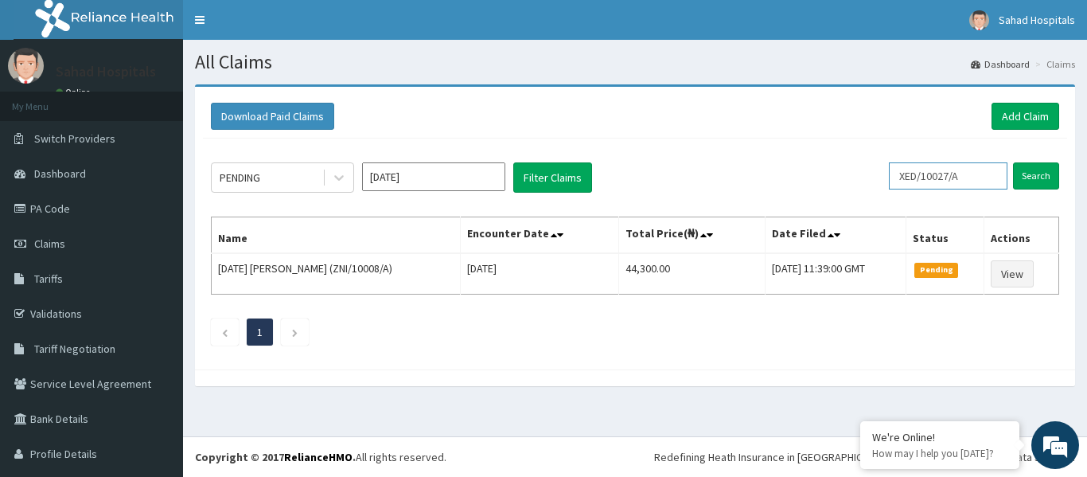
click at [962, 178] on input "XED/10027/A" at bounding box center [948, 175] width 119 height 27
type input "X"
paste input "GNT/10003/A"
type input "GNT/10003/A"
click at [1020, 172] on input "Search" at bounding box center [1036, 175] width 46 height 27
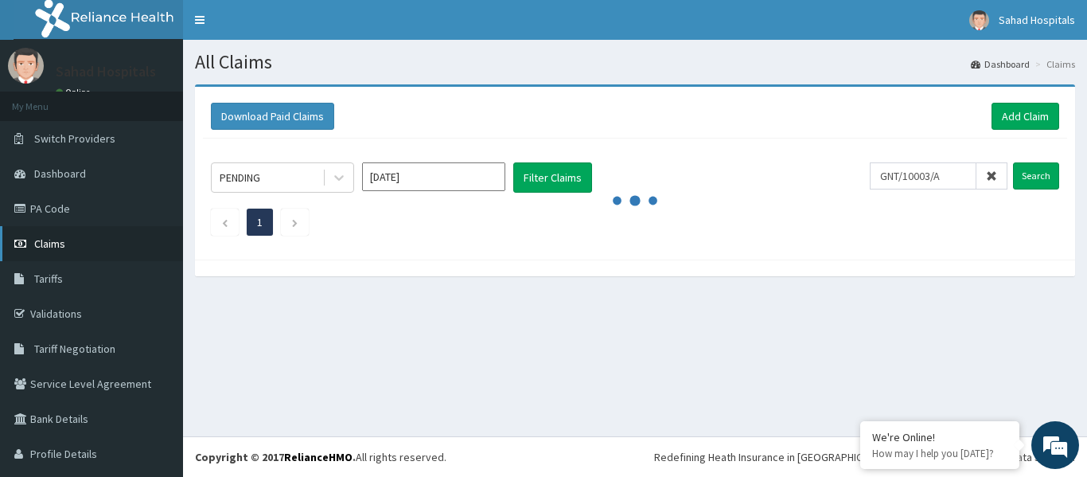
click at [45, 252] on link "Claims" at bounding box center [91, 243] width 183 height 35
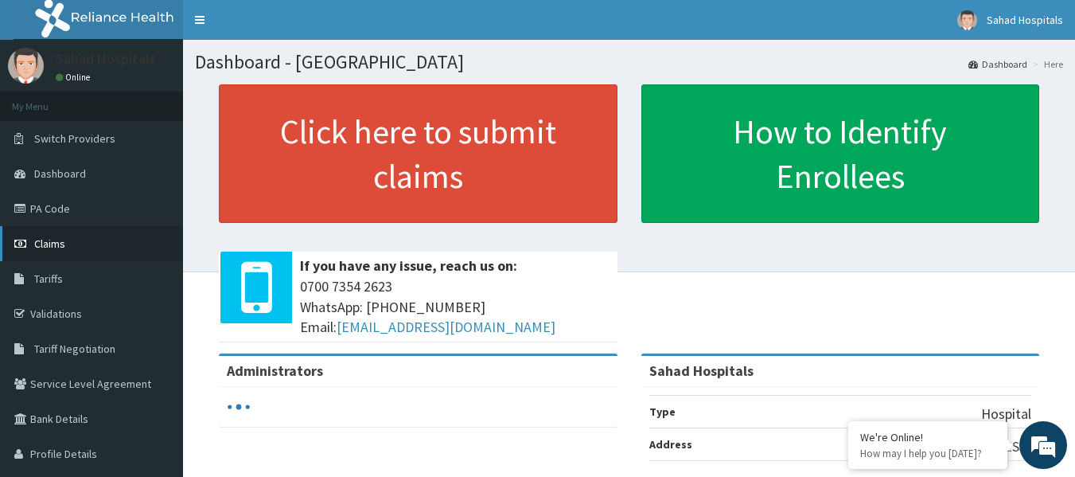
click at [54, 243] on span "Claims" at bounding box center [49, 243] width 31 height 14
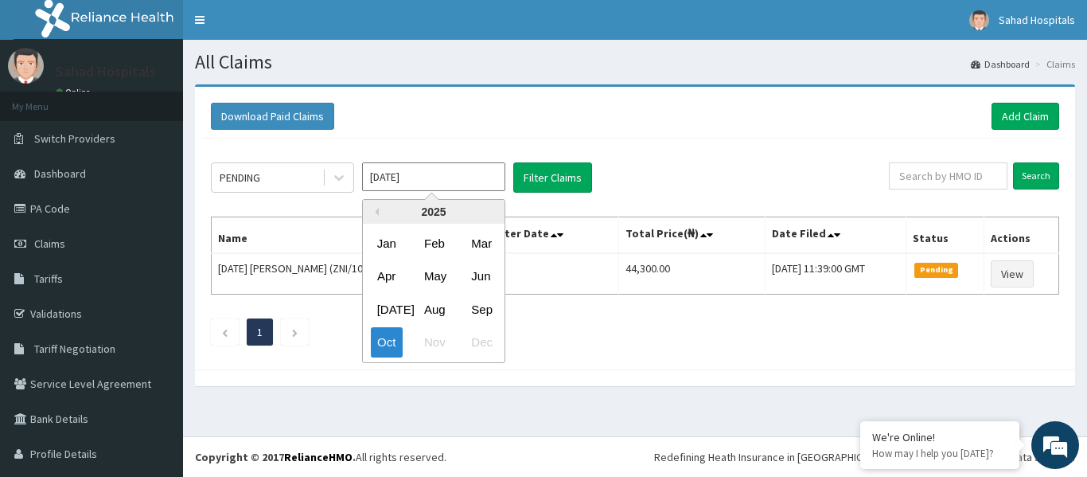
click at [463, 178] on input "Oct 2025" at bounding box center [433, 176] width 143 height 29
click at [428, 306] on div "Aug" at bounding box center [434, 309] width 32 height 29
type input "Aug 2025"
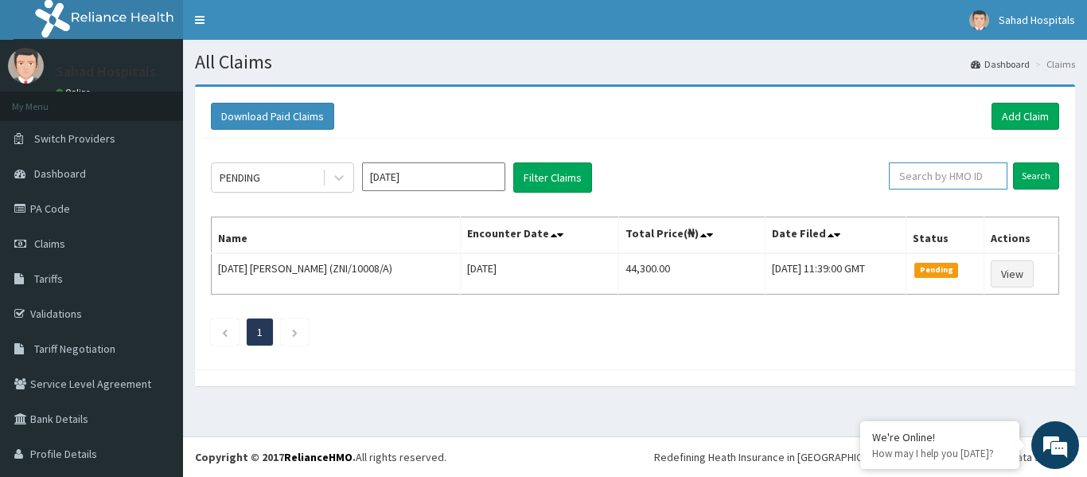
click at [915, 174] on input "text" at bounding box center [948, 175] width 119 height 27
paste input "GNT/10003/A"
type input "GNT/10003/A"
click at [1026, 167] on input "Search" at bounding box center [1036, 175] width 46 height 27
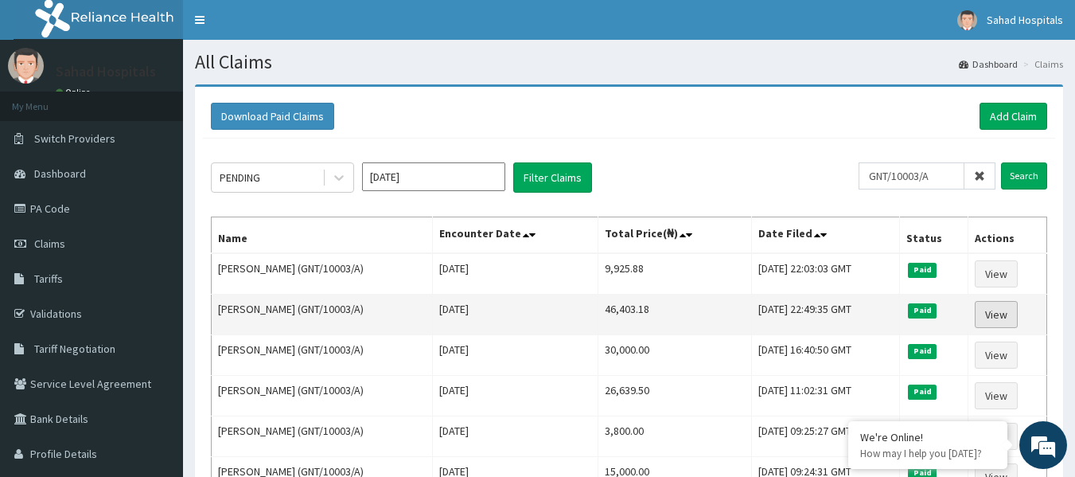
click at [1006, 311] on link "View" at bounding box center [996, 314] width 43 height 27
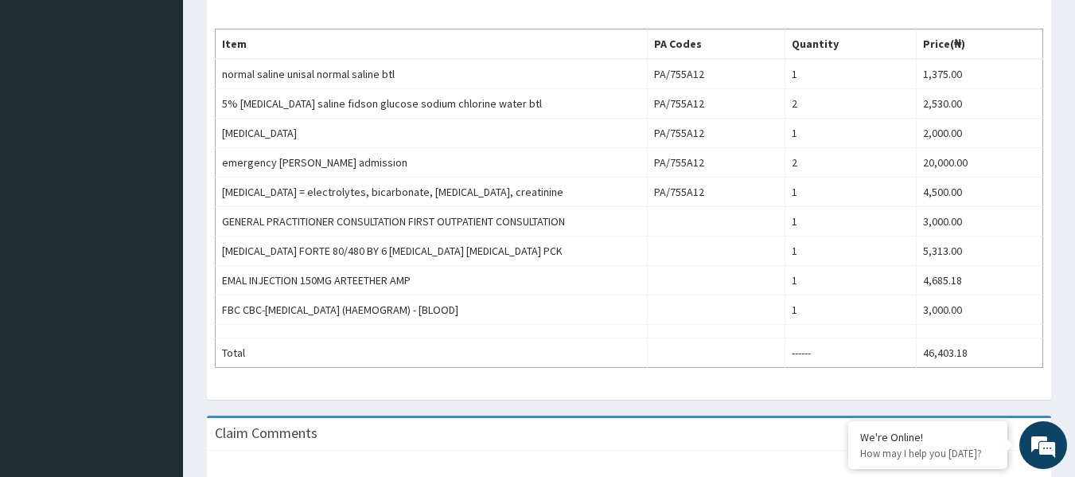
scroll to position [573, 0]
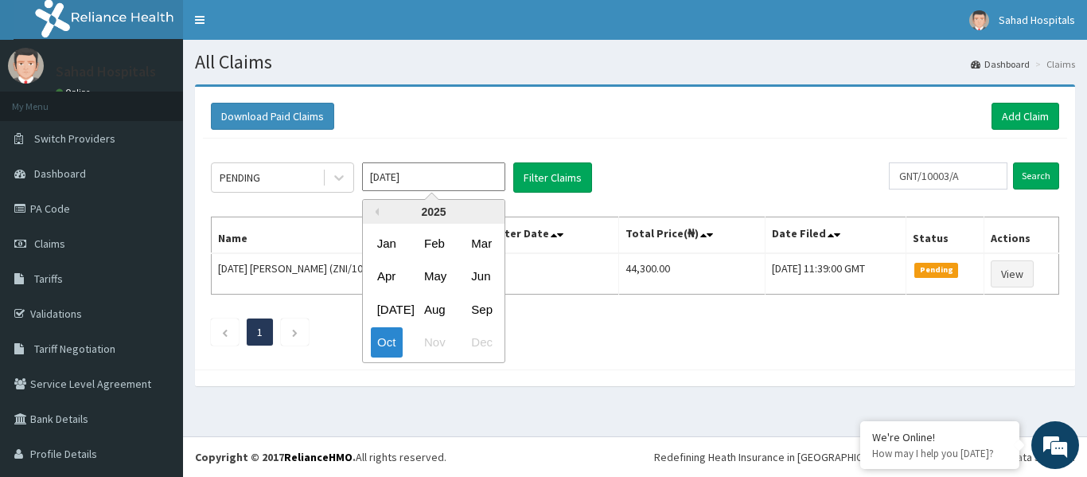
click at [439, 177] on input "Oct 2025" at bounding box center [433, 176] width 143 height 29
click at [435, 310] on div "Aug" at bounding box center [434, 309] width 32 height 29
type input "Aug 2025"
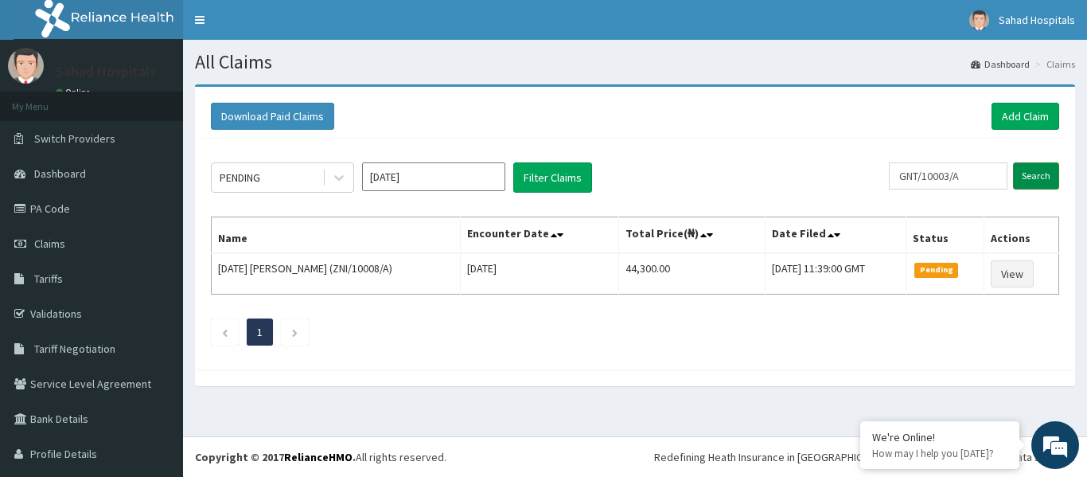
click at [1026, 175] on input "Search" at bounding box center [1036, 175] width 46 height 27
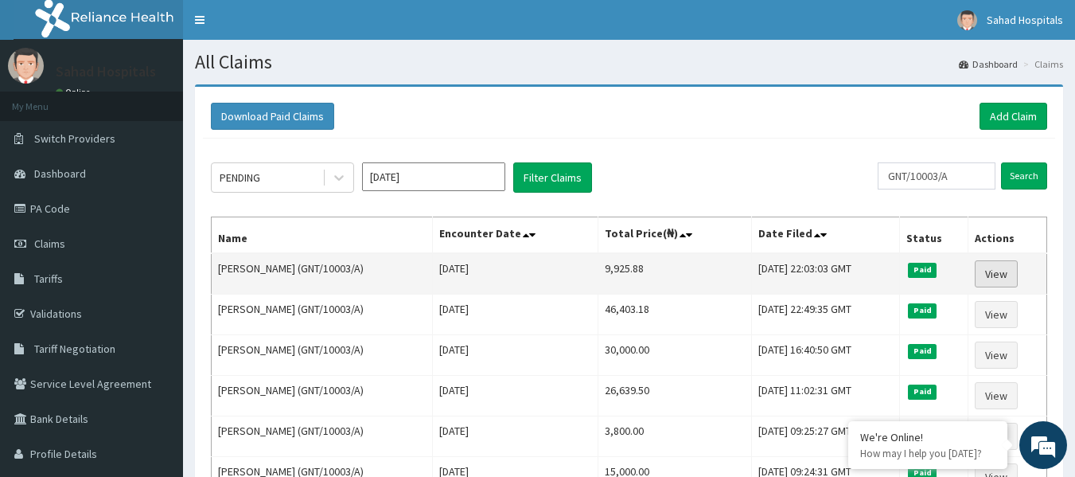
click at [1003, 280] on link "View" at bounding box center [996, 273] width 43 height 27
